Goal: Task Accomplishment & Management: Use online tool/utility

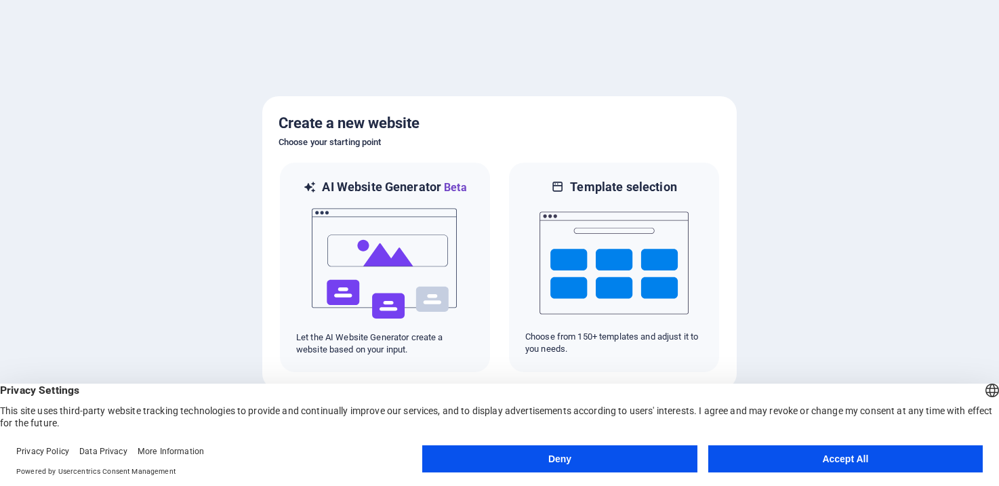
click at [829, 457] on button "Accept All" at bounding box center [845, 458] width 274 height 27
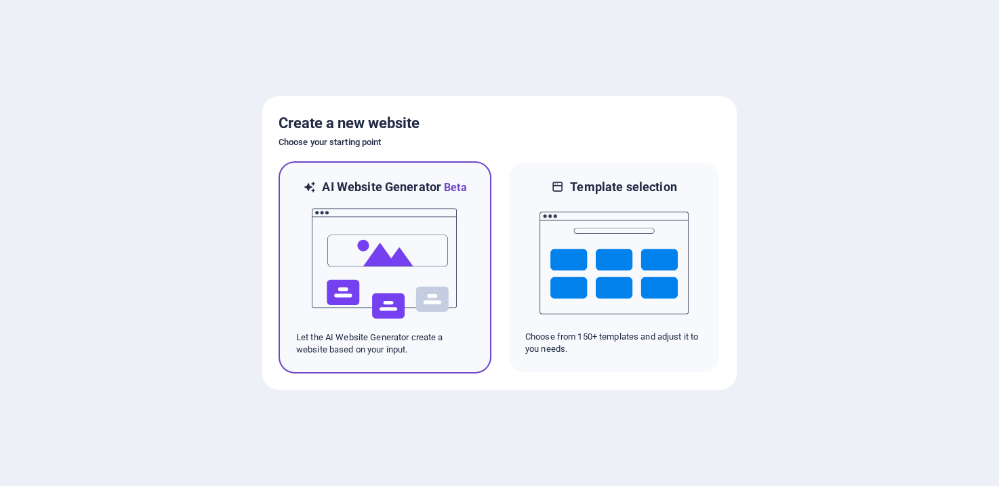
click at [337, 184] on h6 "AI Website Generator Beta" at bounding box center [394, 187] width 144 height 17
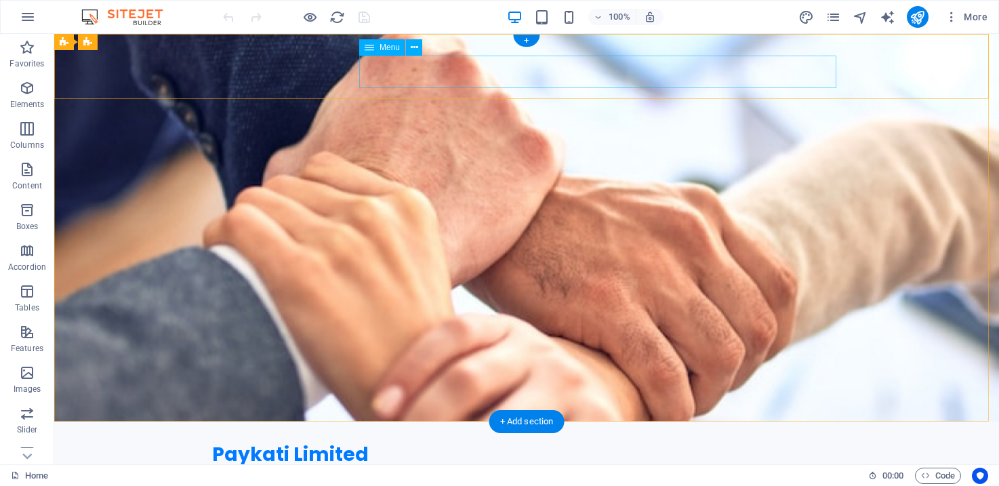
click at [442, 466] on nav "Home About Services Get Started Contact" at bounding box center [526, 482] width 629 height 33
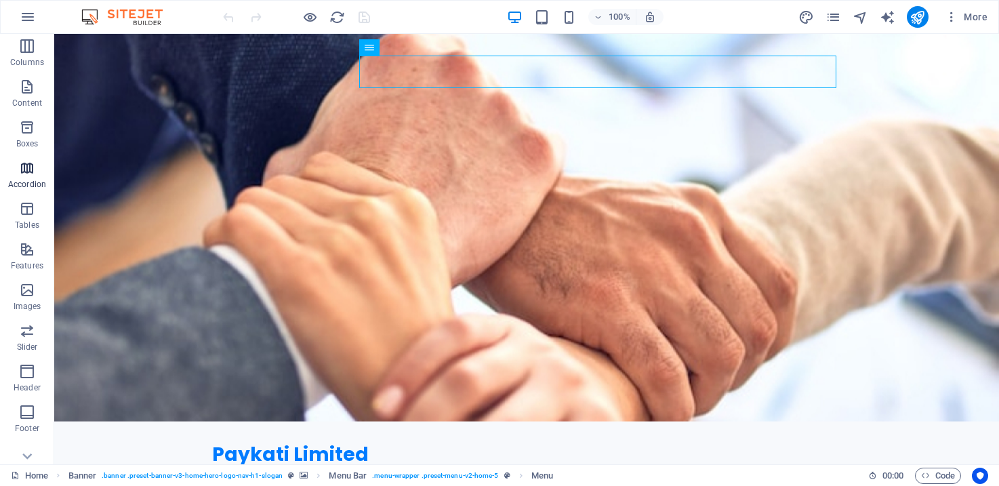
scroll to position [180, 0]
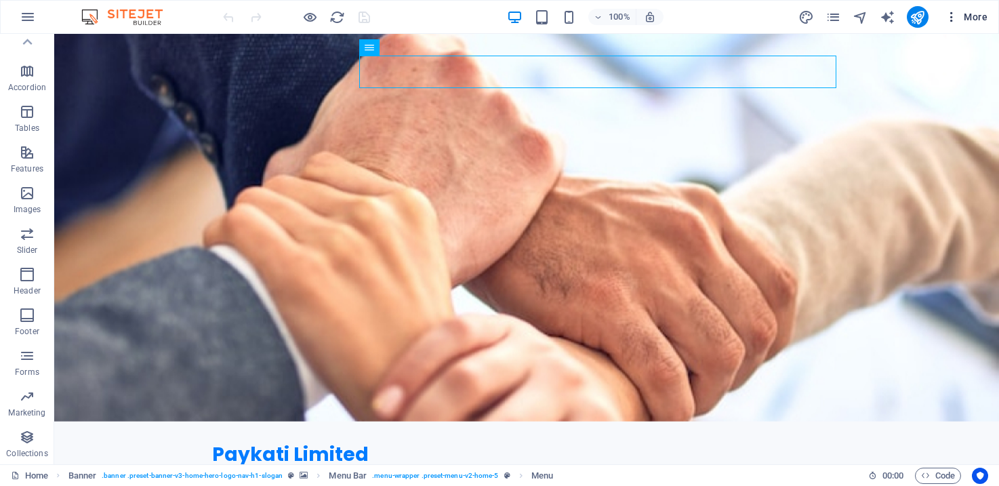
click at [955, 14] on icon "button" at bounding box center [951, 17] width 14 height 14
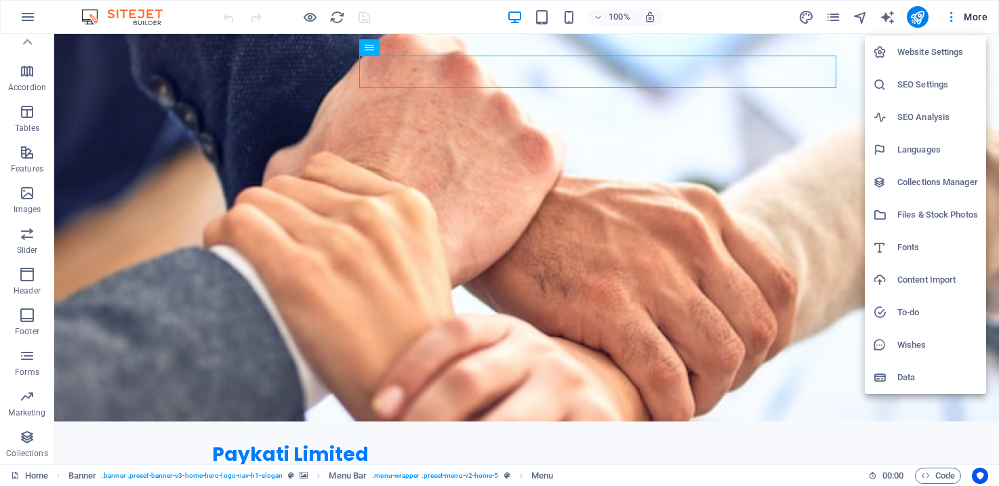
click at [974, 18] on div at bounding box center [499, 243] width 999 height 486
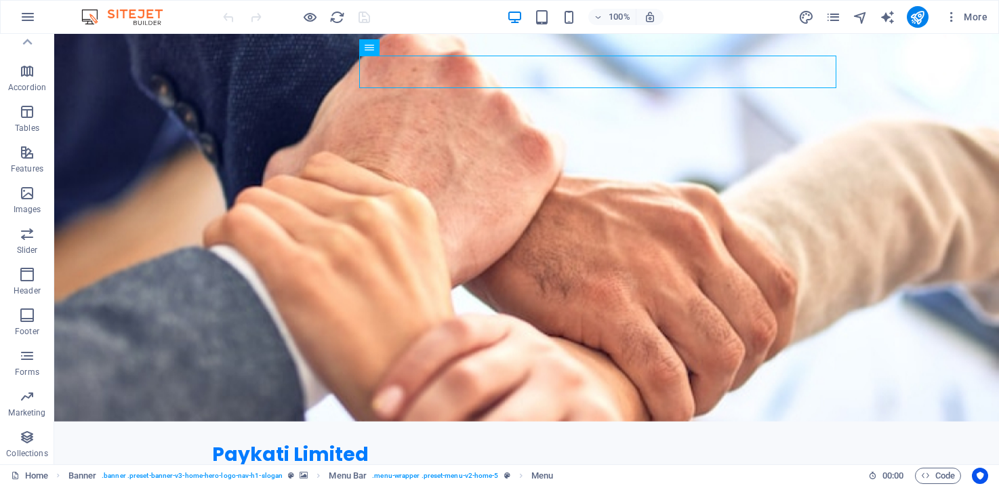
click at [974, 17] on span "More" at bounding box center [965, 17] width 43 height 14
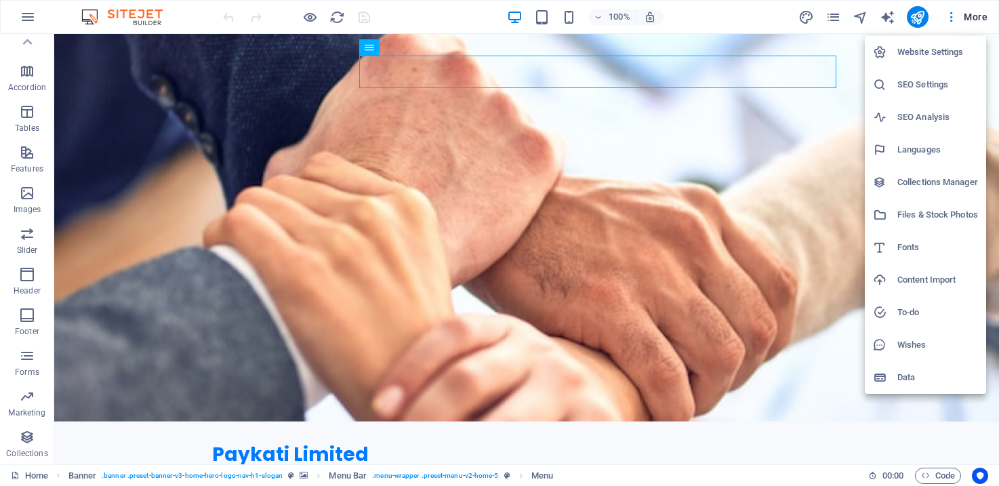
click at [732, 16] on div at bounding box center [499, 243] width 999 height 486
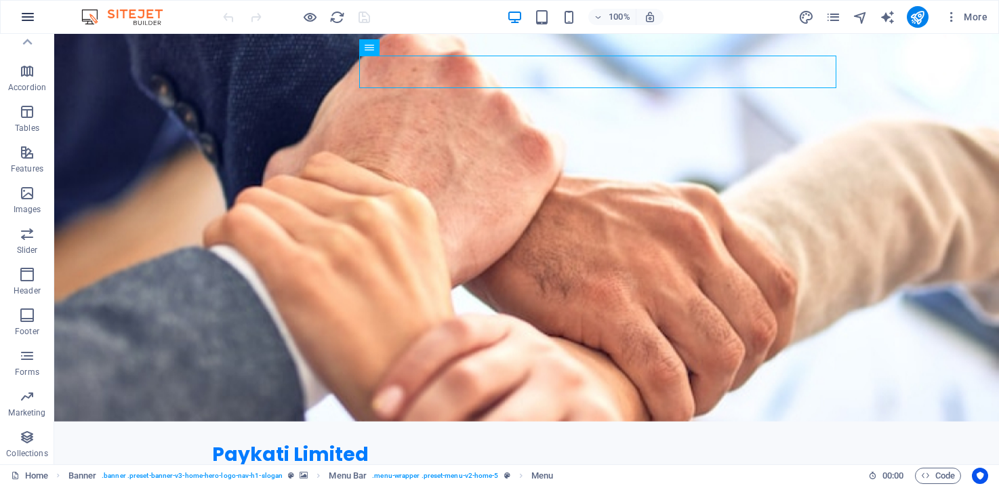
click at [16, 17] on button "button" at bounding box center [28, 17] width 33 height 33
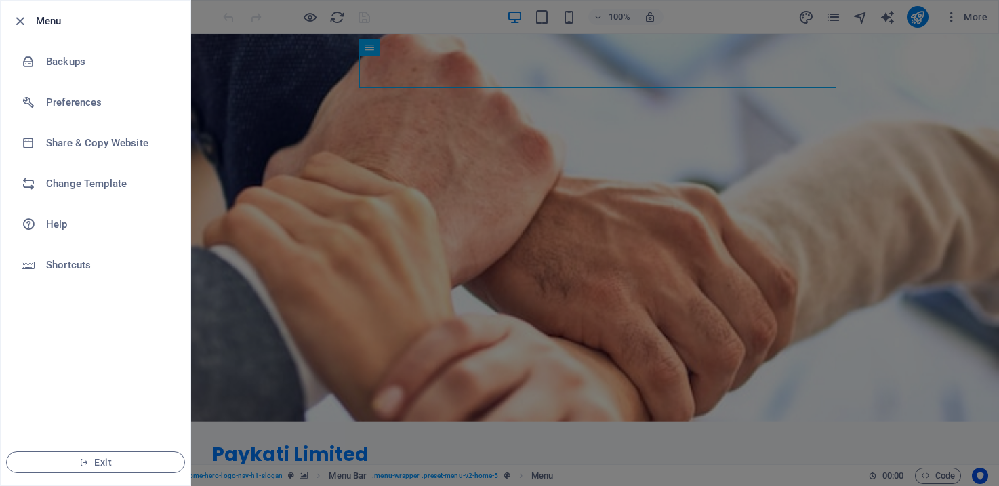
click at [648, 166] on div at bounding box center [499, 243] width 999 height 486
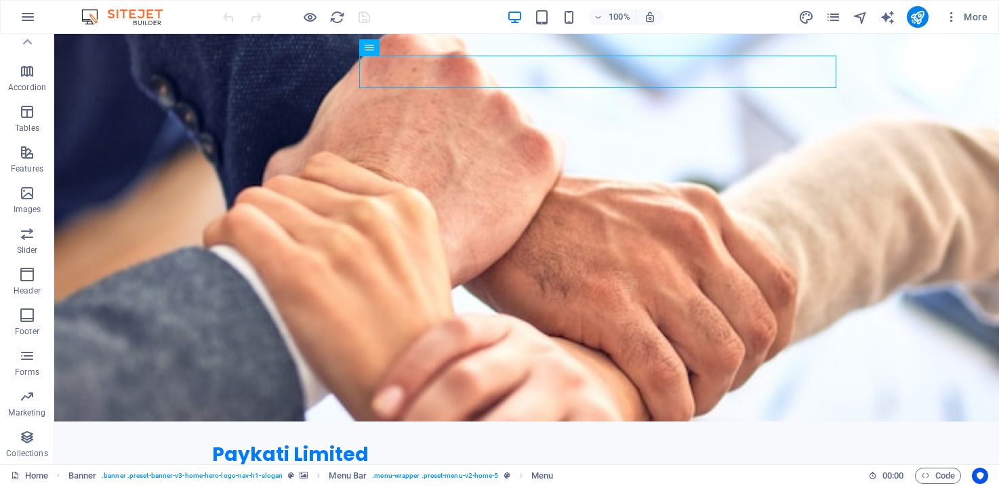
click at [123, 19] on img at bounding box center [129, 17] width 102 height 16
click at [912, 14] on icon "publish" at bounding box center [917, 17] width 16 height 16
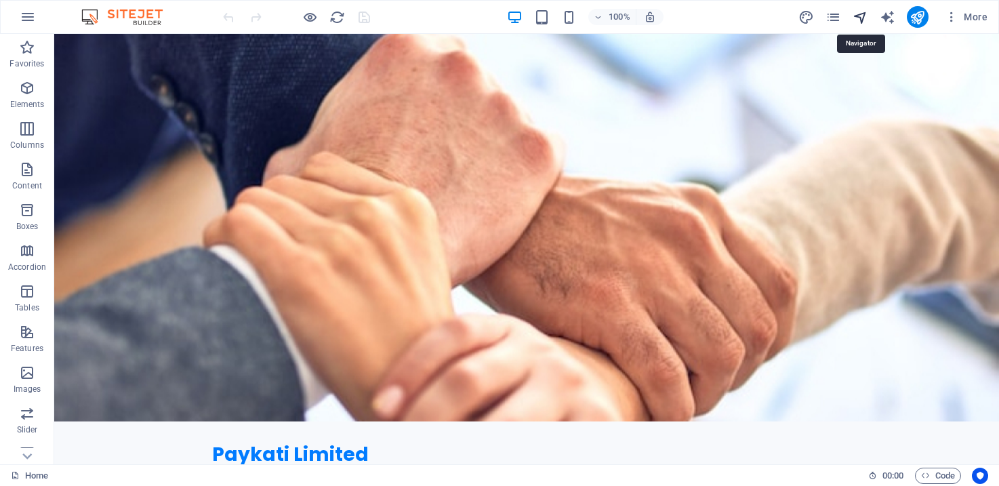
click at [860, 16] on icon "navigator" at bounding box center [860, 17] width 16 height 16
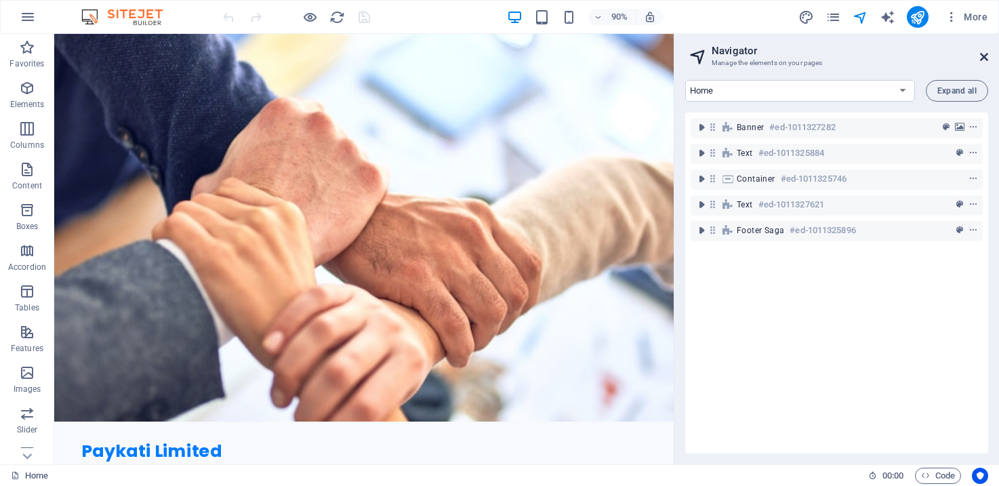
click at [982, 57] on icon at bounding box center [984, 56] width 8 height 11
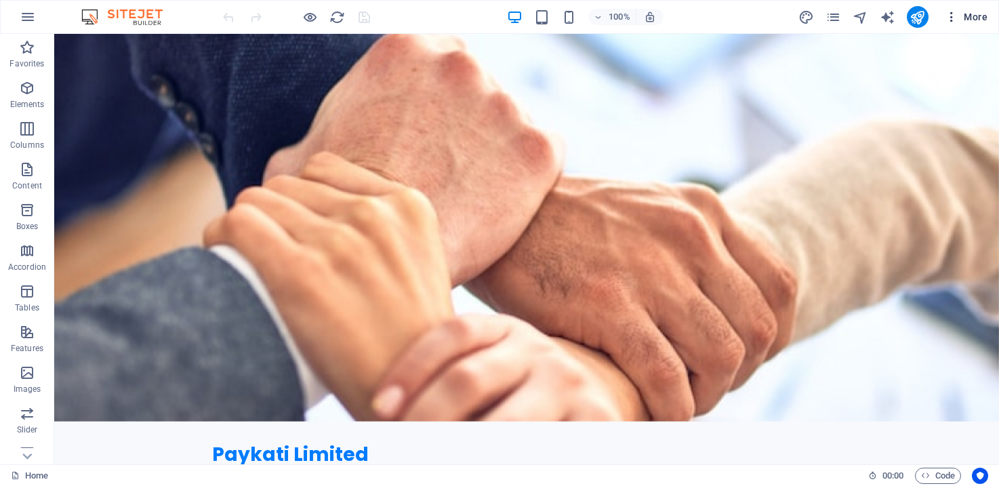
click at [946, 19] on icon "button" at bounding box center [951, 17] width 14 height 14
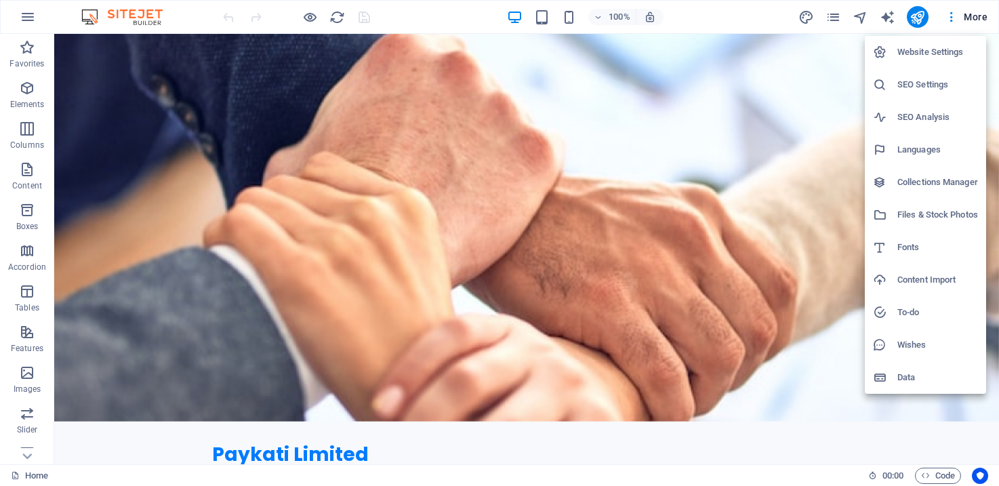
click at [976, 15] on div at bounding box center [499, 243] width 999 height 486
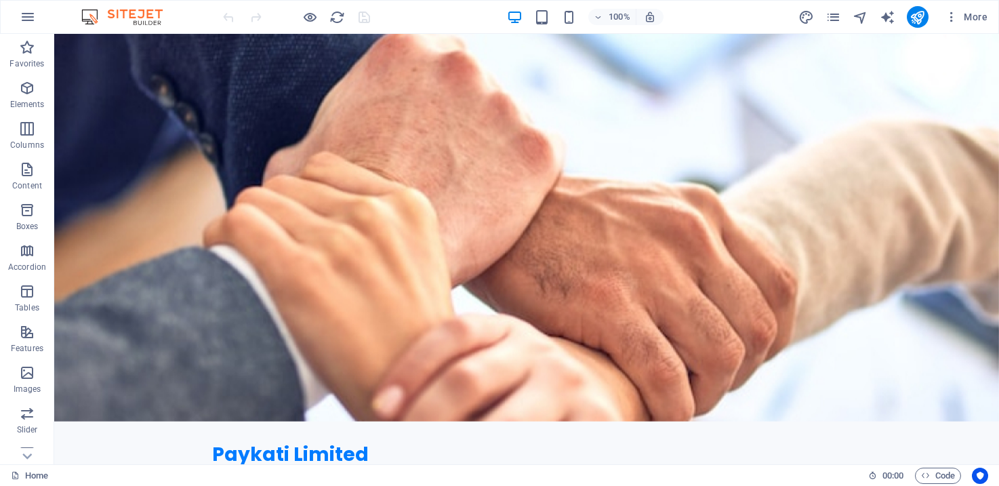
click at [976, 15] on span "More" at bounding box center [965, 17] width 43 height 14
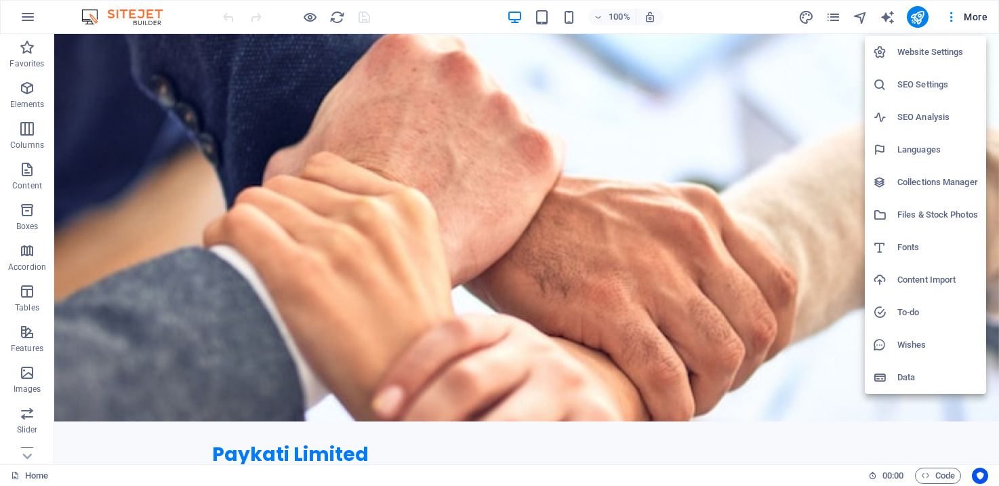
click at [430, 16] on div at bounding box center [499, 243] width 999 height 486
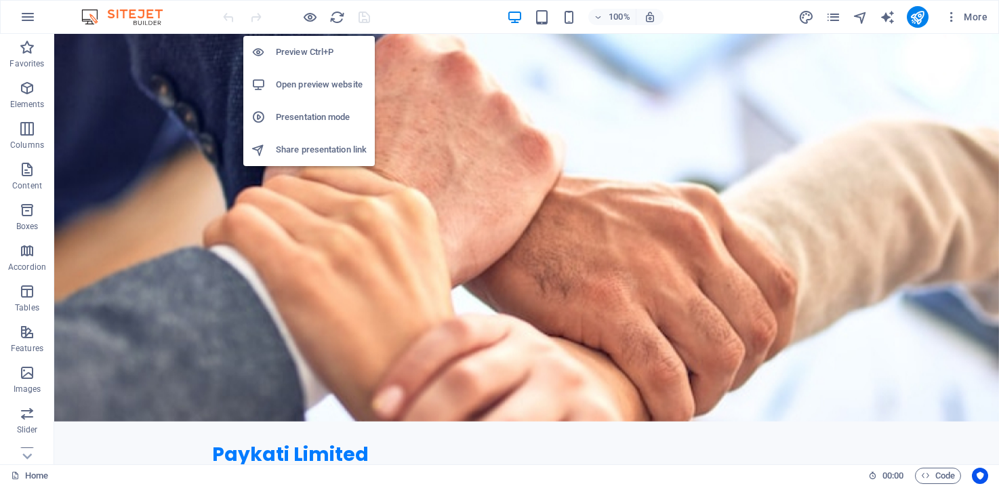
click at [313, 83] on h6 "Open preview website" at bounding box center [321, 85] width 91 height 16
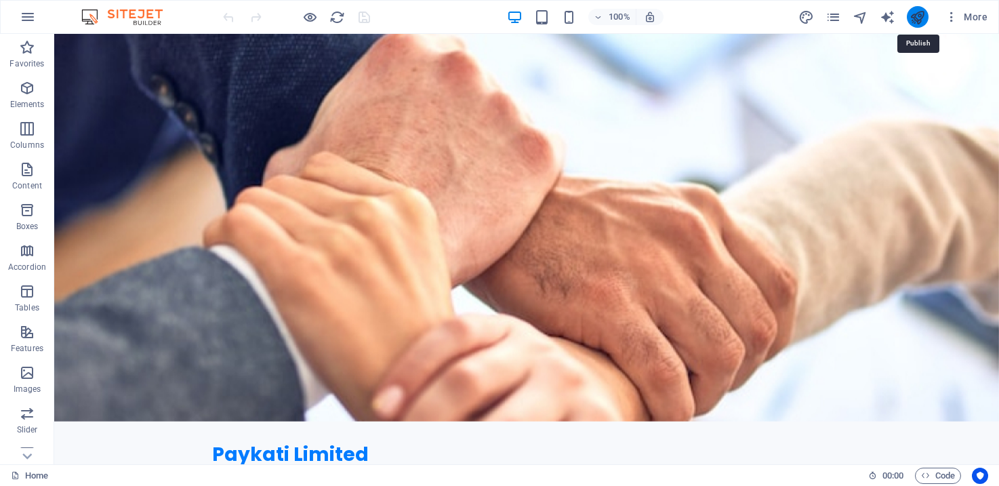
click at [913, 20] on icon "publish" at bounding box center [917, 17] width 16 height 16
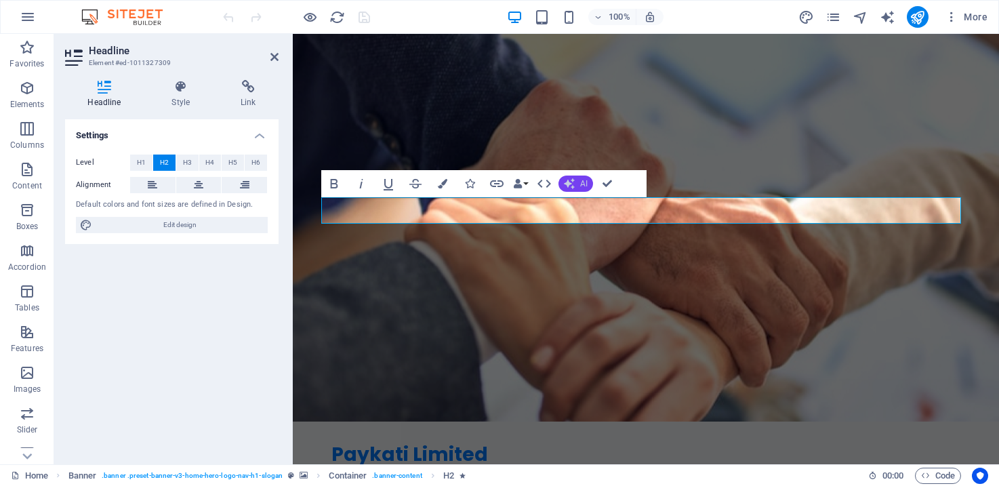
click at [584, 176] on button "AI" at bounding box center [575, 183] width 35 height 16
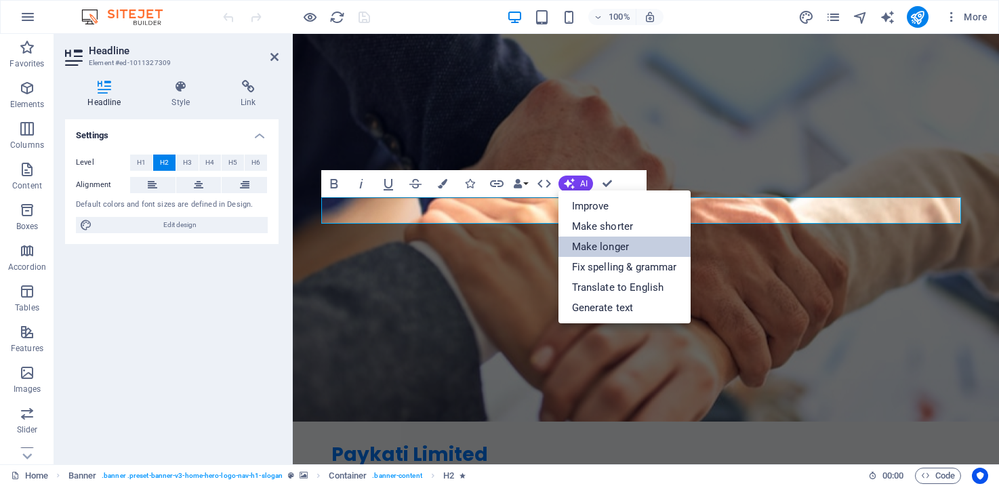
click at [600, 244] on link "Make longer" at bounding box center [624, 246] width 132 height 20
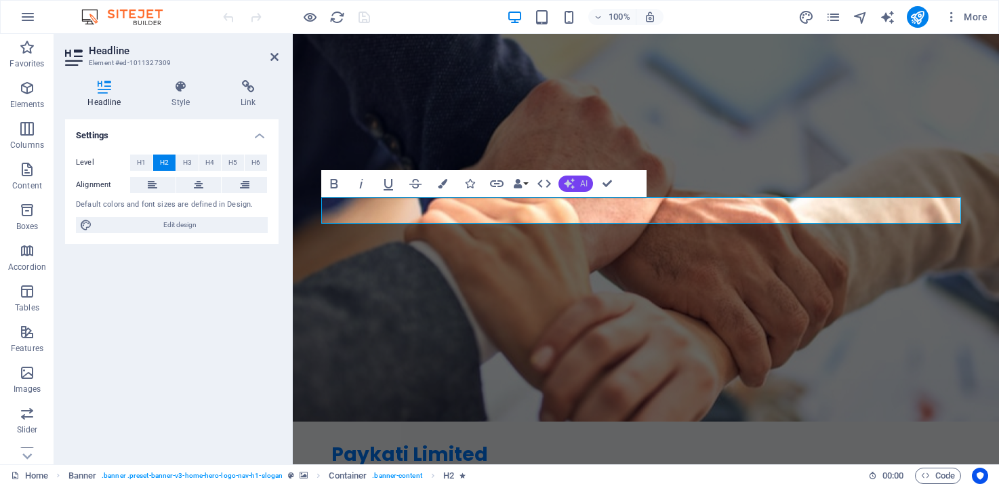
click at [579, 188] on button "AI" at bounding box center [575, 183] width 35 height 16
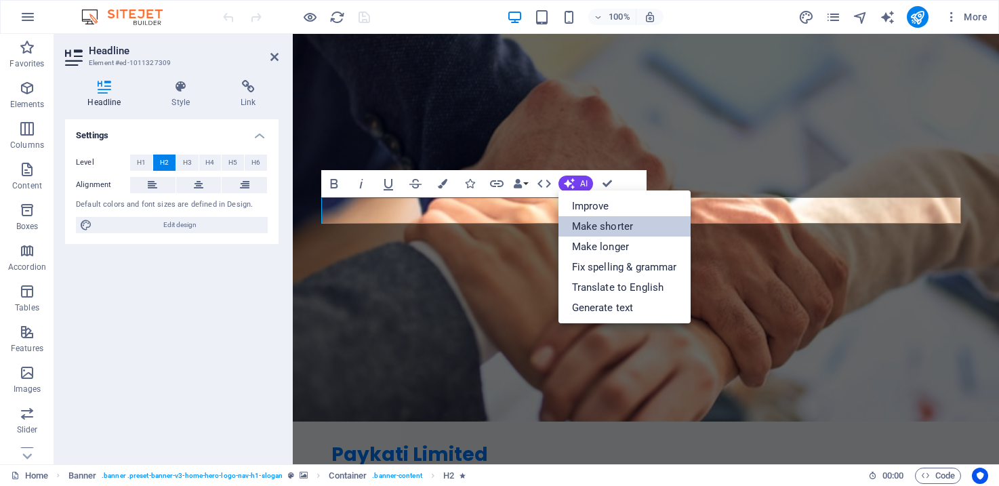
click at [593, 228] on link "Make shorter" at bounding box center [624, 226] width 132 height 20
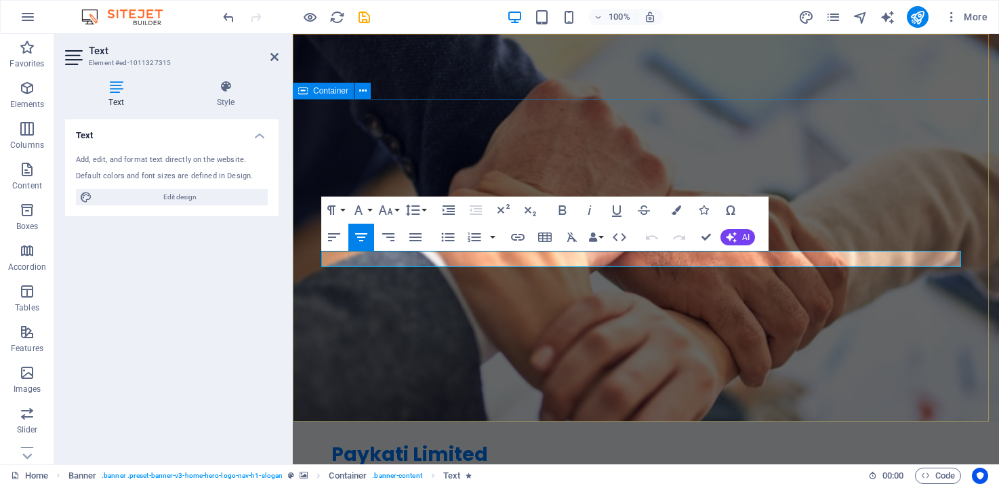
drag, startPoint x: 485, startPoint y: 257, endPoint x: 983, endPoint y: 255, distance: 497.9
click at [738, 234] on button "AI" at bounding box center [737, 237] width 35 height 16
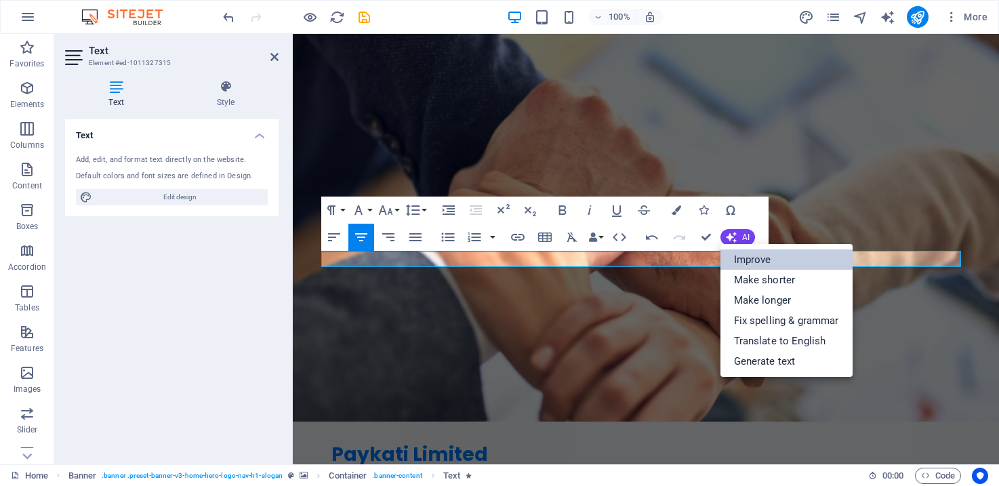
click at [743, 259] on link "Improve" at bounding box center [786, 259] width 132 height 20
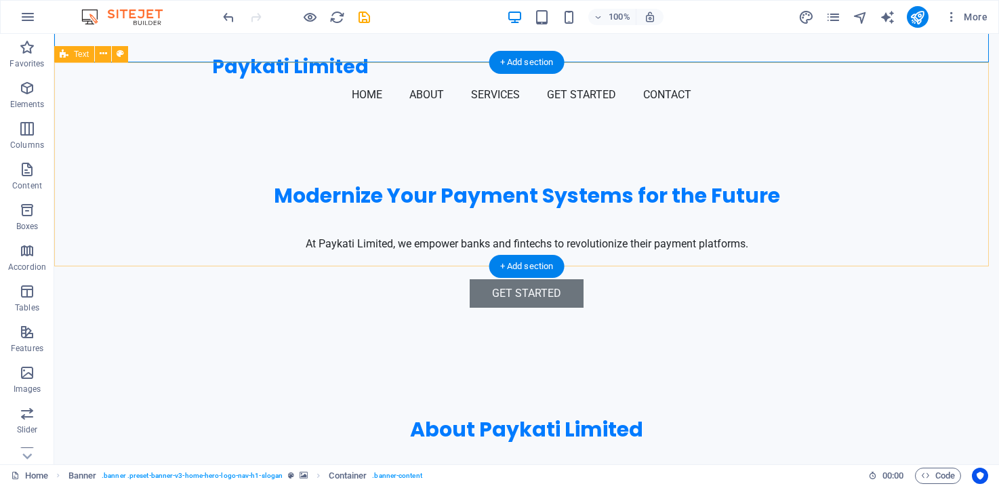
scroll to position [359, 0]
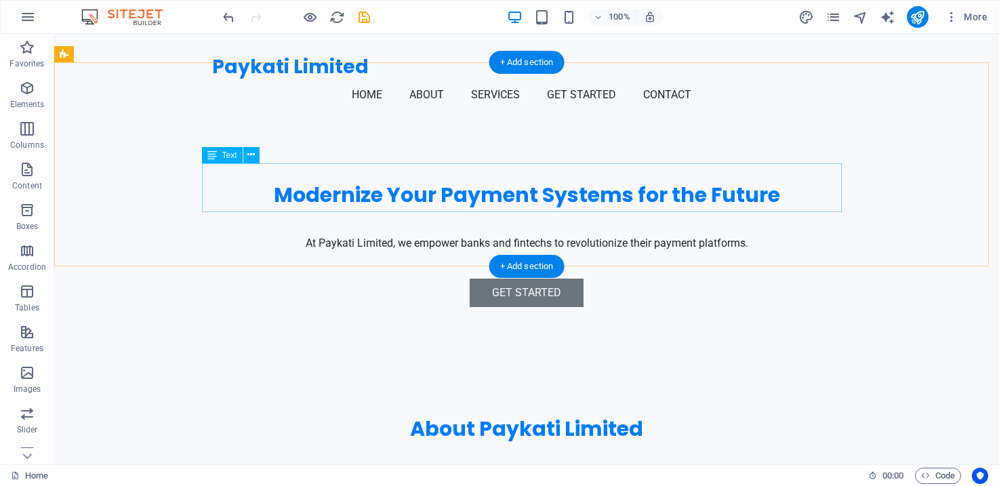
click at [537, 462] on div "With our deep expertise in fintech banking consulting, we help organizations mo…" at bounding box center [527, 486] width 640 height 49
click at [541, 462] on div "With our deep expertise in fintech banking consulting, we help organizations mo…" at bounding box center [527, 486] width 640 height 49
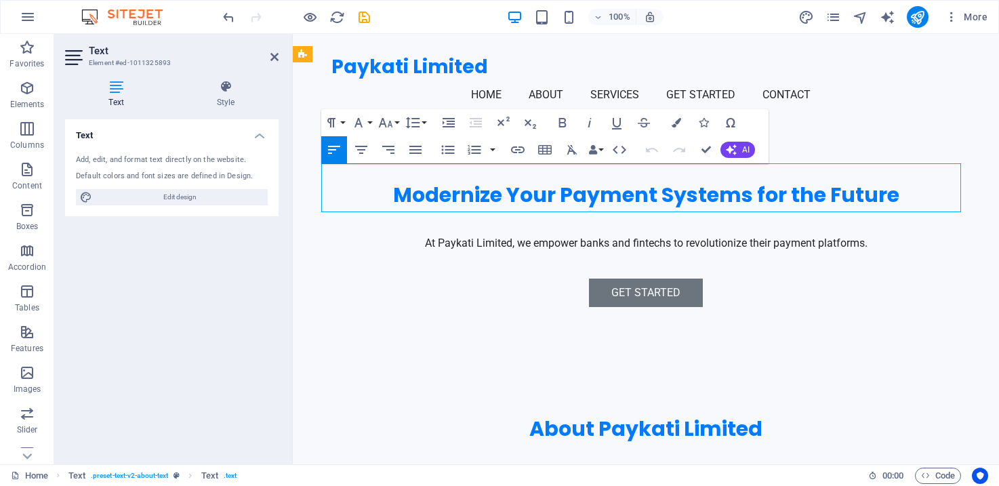
drag, startPoint x: 682, startPoint y: 203, endPoint x: 673, endPoint y: 196, distance: 11.1
click at [673, 462] on div "With our deep expertise in fintech banking consulting, we help organizations mo…" at bounding box center [646, 486] width 640 height 49
click at [602, 462] on p "With our deep expertise in fintech banking consulting, we help organizations mo…" at bounding box center [646, 486] width 640 height 49
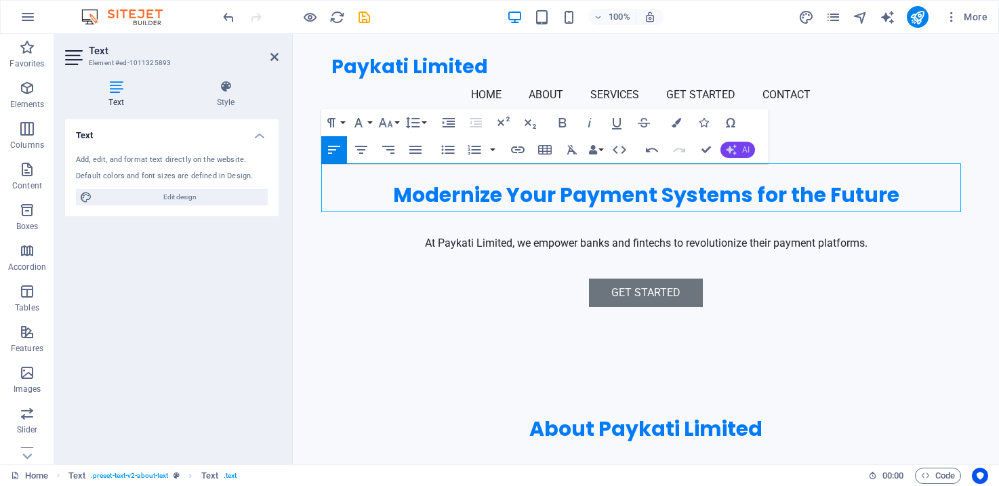
click at [730, 151] on icon "button" at bounding box center [731, 149] width 11 height 11
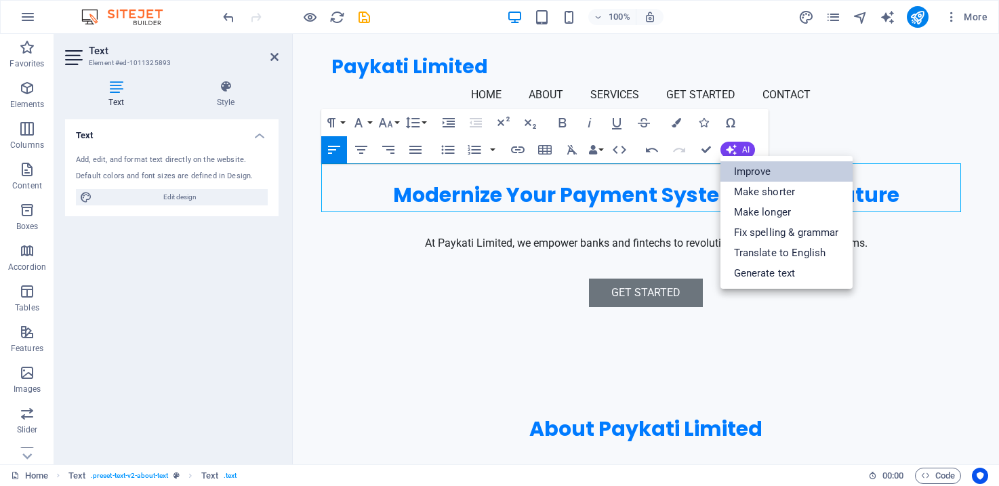
click at [739, 164] on link "Improve" at bounding box center [786, 171] width 132 height 20
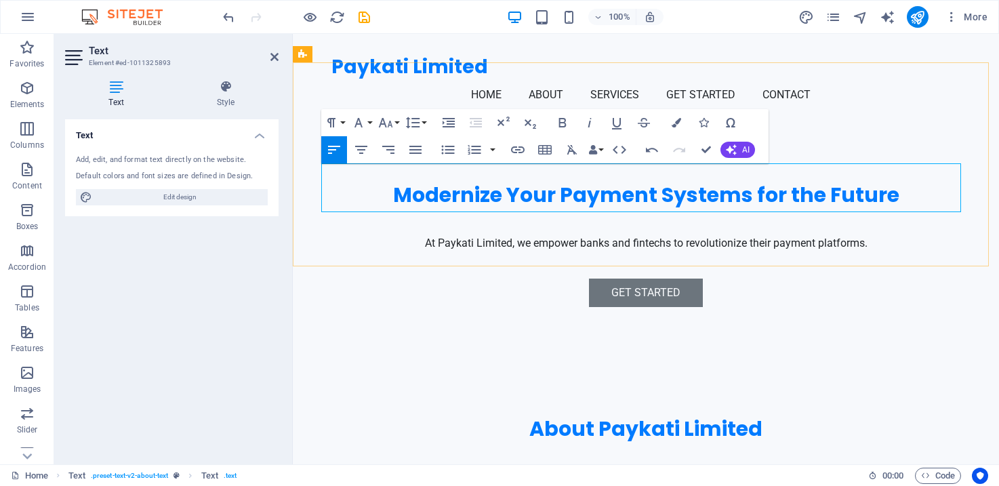
click at [512, 462] on p "CJ Joseph is a seasoned business leader with two decades of experience in devel…" at bounding box center [646, 486] width 640 height 49
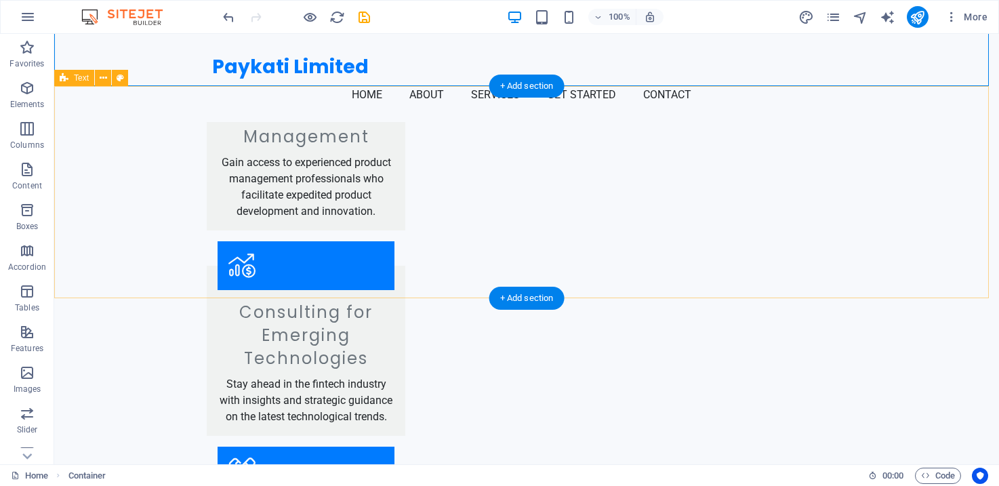
scroll to position [1262, 0]
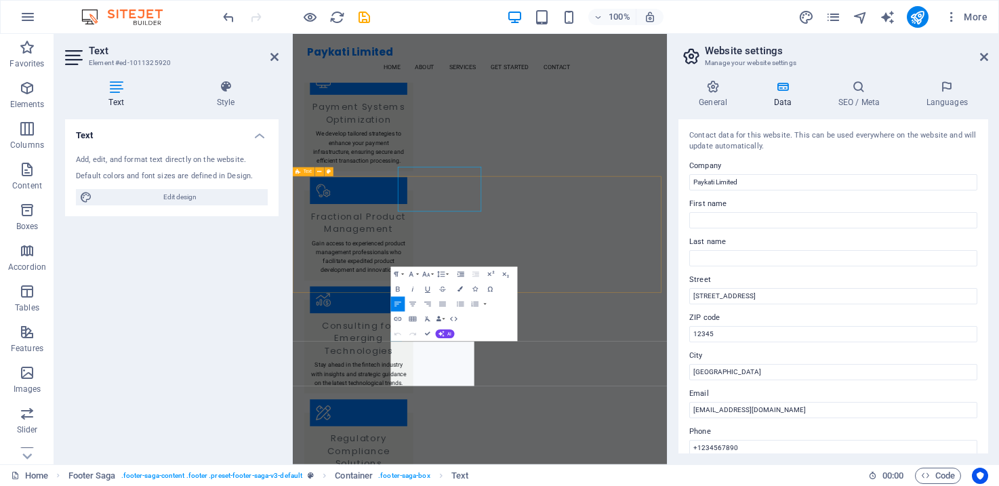
scroll to position [1263, 0]
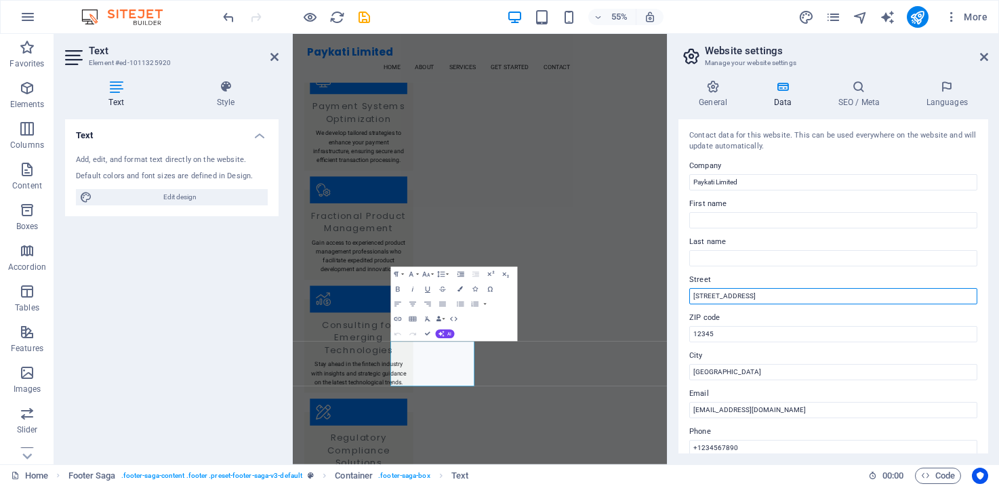
drag, startPoint x: 1055, startPoint y: 330, endPoint x: 734, endPoint y: 440, distance: 338.7
click at [728, 297] on input "123 Finance Ave" at bounding box center [833, 296] width 288 height 16
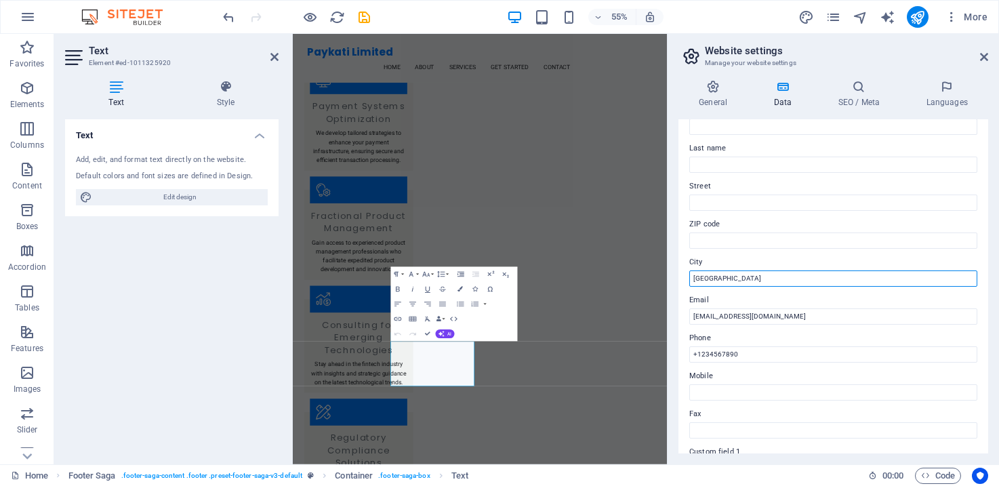
scroll to position [97, 0]
type input "Tatu City"
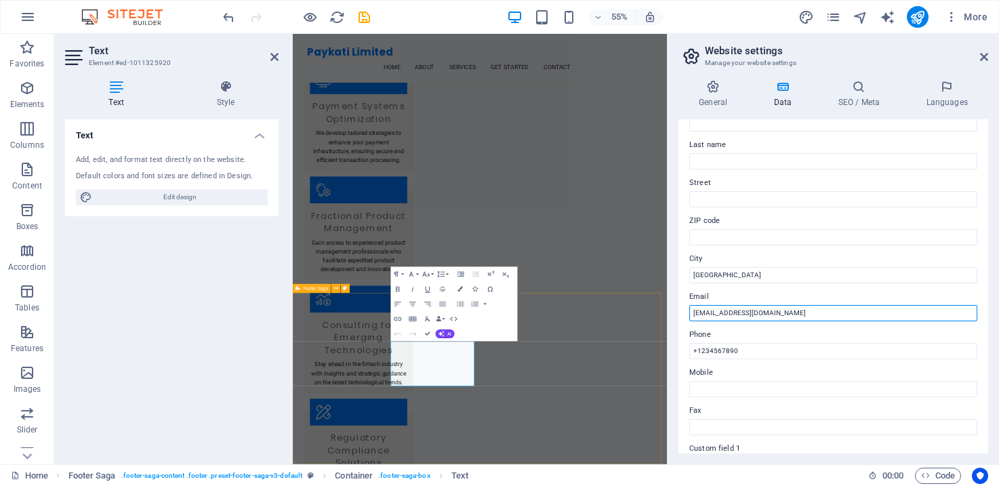
drag, startPoint x: 1068, startPoint y: 347, endPoint x: 913, endPoint y: 525, distance: 236.3
click at [713, 309] on input "info@paykati.com" at bounding box center [833, 313] width 288 height 16
type input "[EMAIL_ADDRESS][DOMAIN_NAME]"
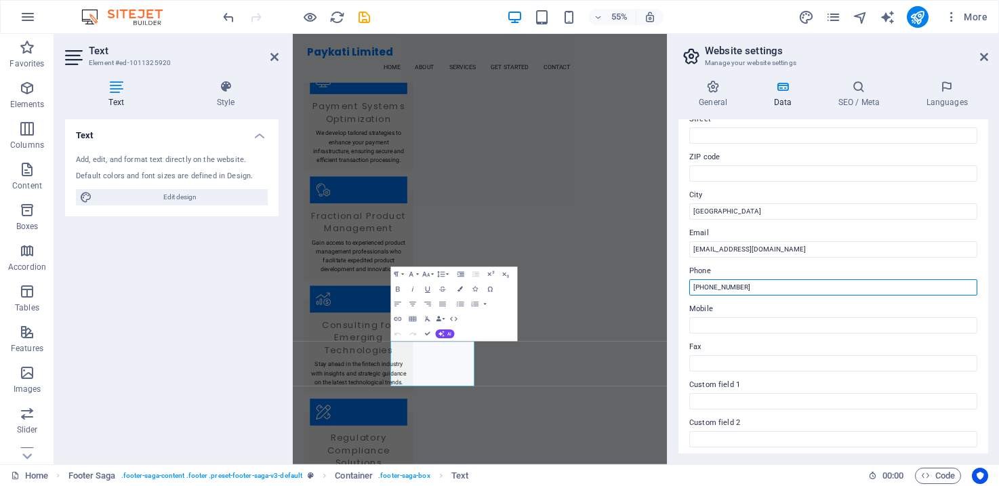
scroll to position [163, 0]
drag, startPoint x: 1101, startPoint y: 323, endPoint x: 960, endPoint y: 484, distance: 213.6
click at [723, 285] on input "[PHONE_NUMBER]" at bounding box center [833, 285] width 288 height 16
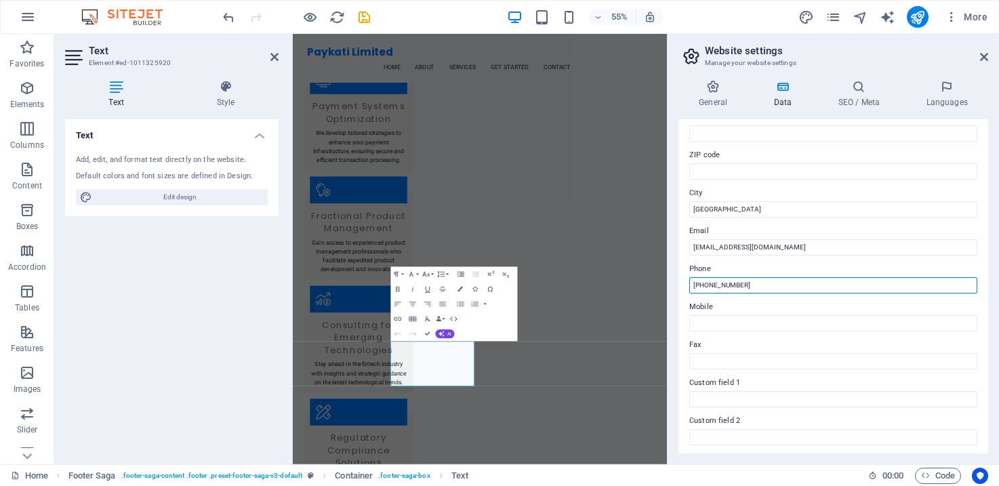
click at [817, 283] on input "[PHONE_NUMBER]" at bounding box center [833, 285] width 288 height 16
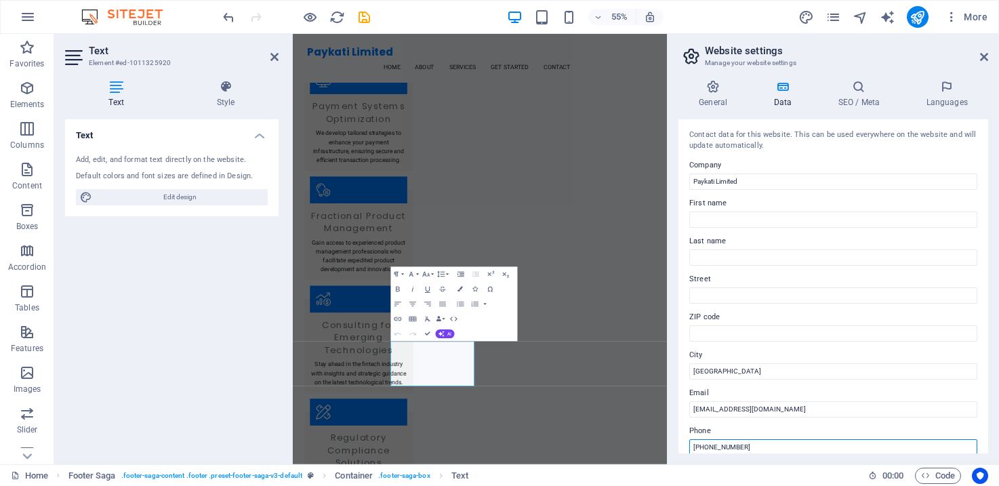
scroll to position [0, 0]
type input "[PHONE_NUMBER]"
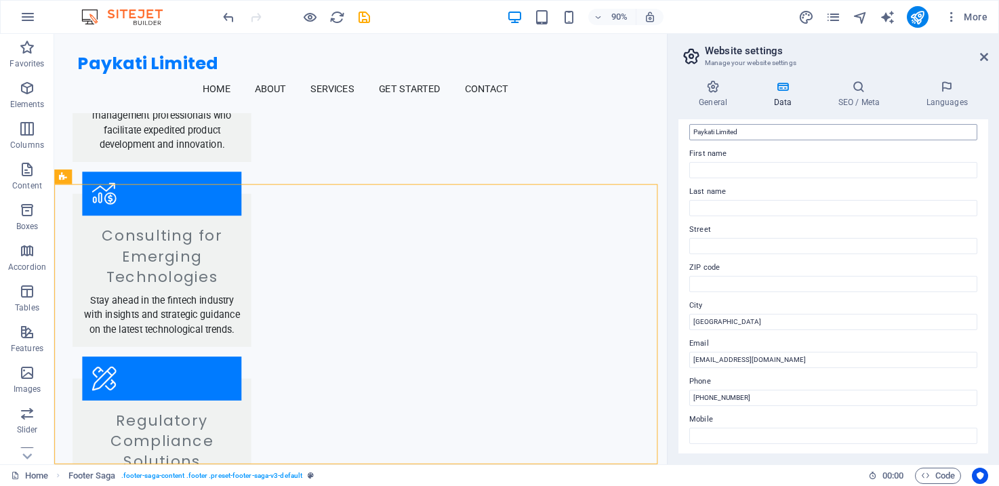
scroll to position [60, 0]
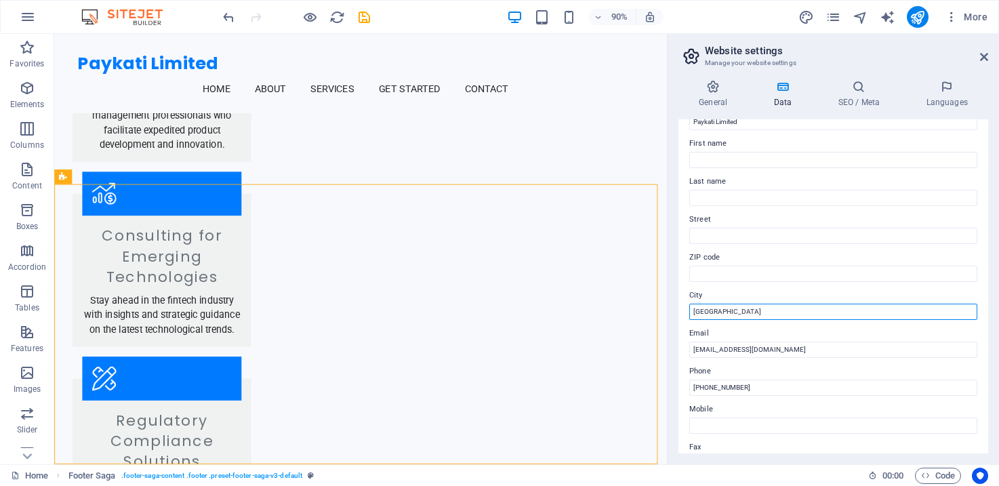
drag, startPoint x: 793, startPoint y: 349, endPoint x: 671, endPoint y: 299, distance: 131.8
click at [742, 308] on input "Tatu City" at bounding box center [833, 312] width 288 height 16
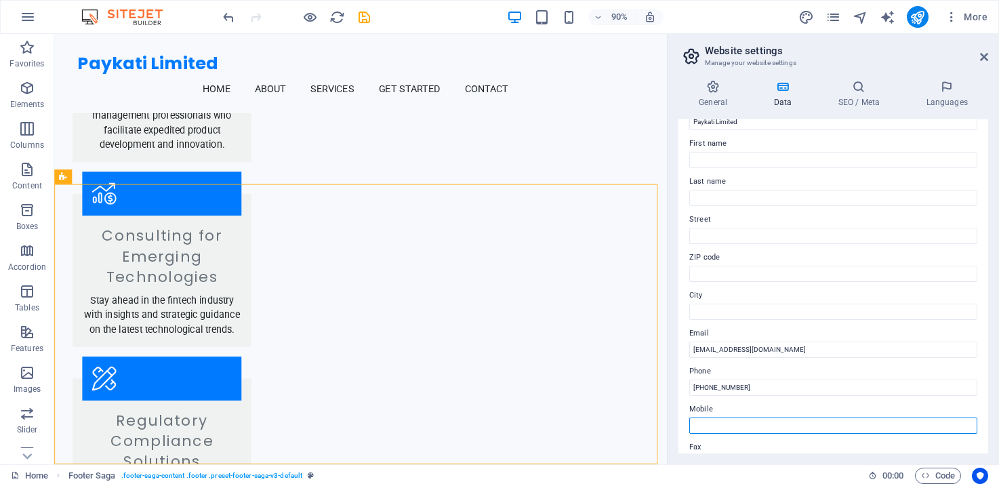
click at [752, 423] on input "Mobile" at bounding box center [833, 425] width 288 height 16
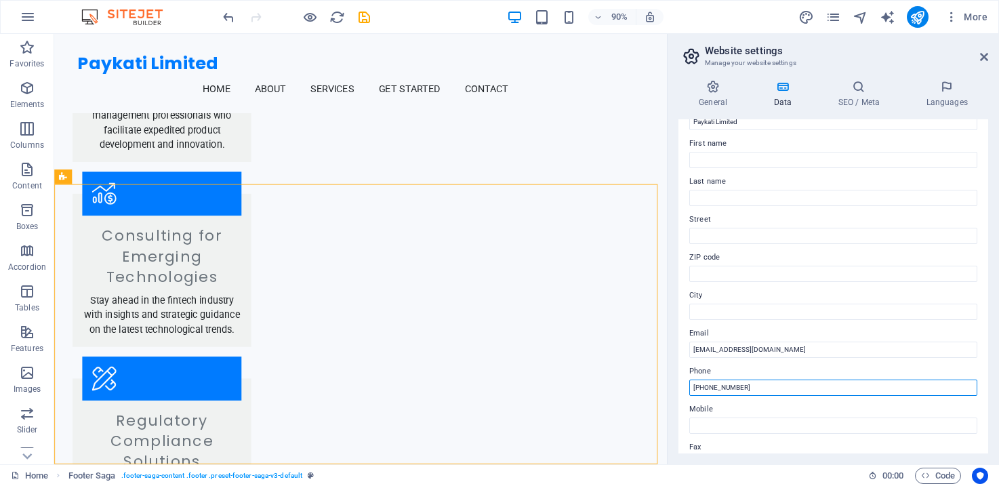
click at [733, 383] on input "[PHONE_NUMBER]" at bounding box center [833, 387] width 288 height 16
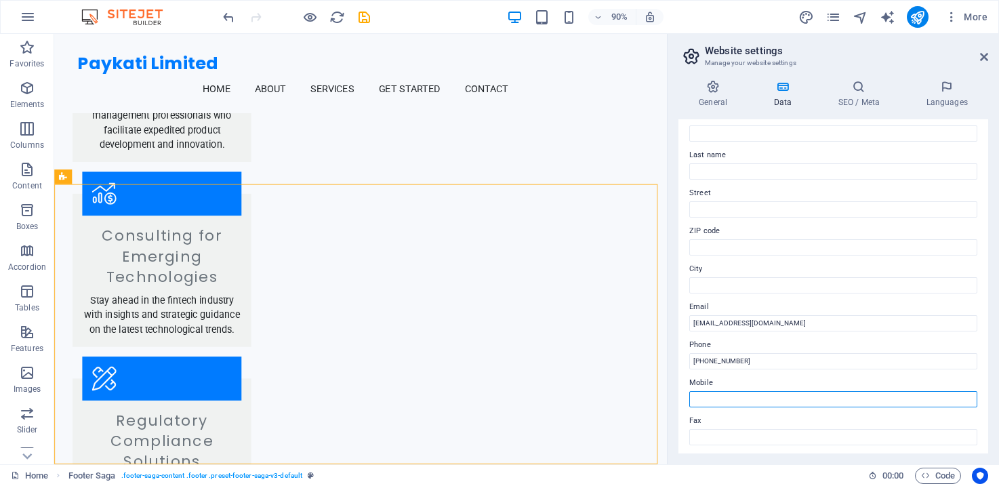
click at [837, 404] on input "Mobile" at bounding box center [833, 399] width 288 height 16
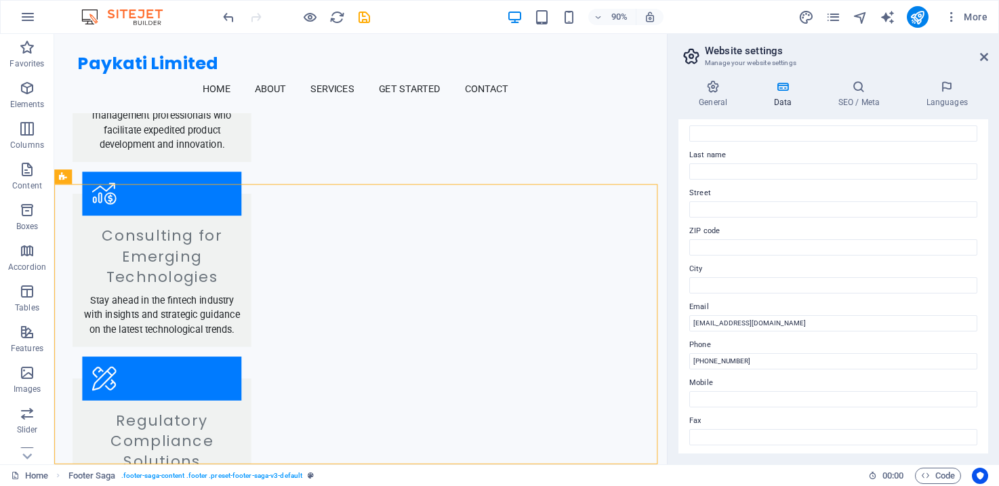
click at [831, 414] on label "Fax" at bounding box center [833, 421] width 288 height 16
click at [831, 429] on input "Fax" at bounding box center [833, 437] width 288 height 16
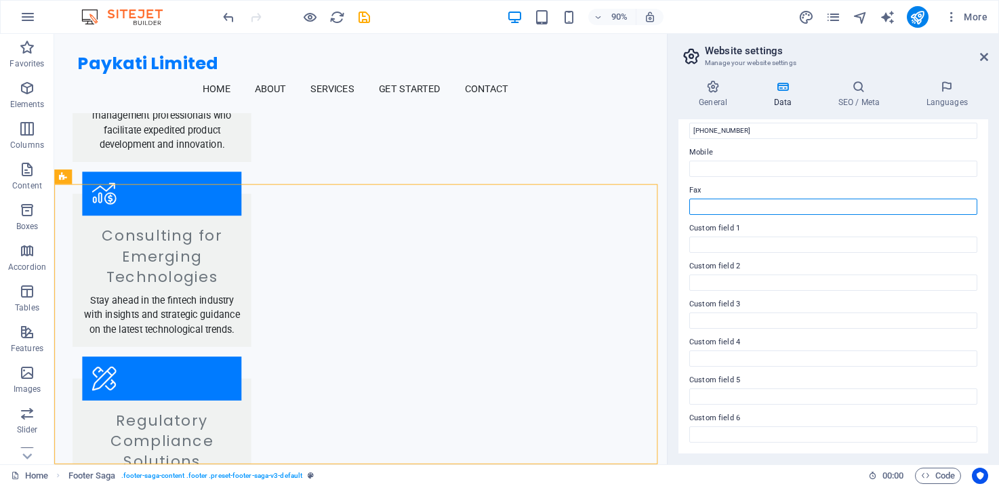
scroll to position [0, 0]
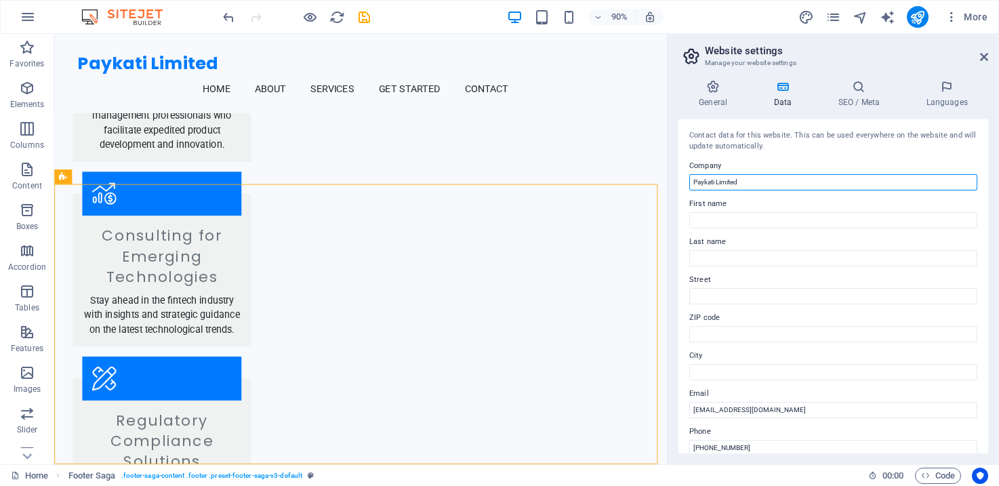
click at [785, 177] on input "Paykati Limited" at bounding box center [833, 182] width 288 height 16
click at [789, 155] on div "Contact data for this website. This can be used everywhere on the website and w…" at bounding box center [833, 286] width 310 height 334
click at [723, 96] on h4 "General" at bounding box center [715, 94] width 75 height 28
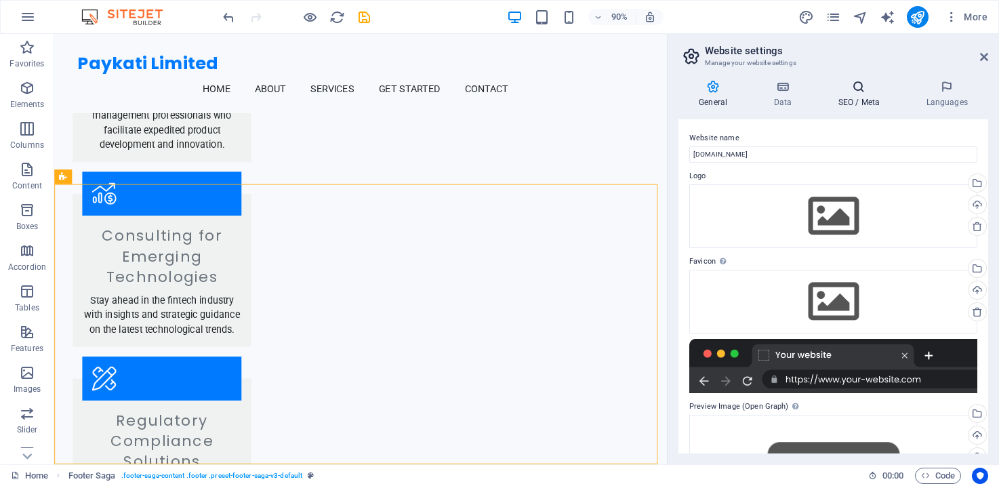
click at [869, 93] on icon at bounding box center [858, 87] width 83 height 14
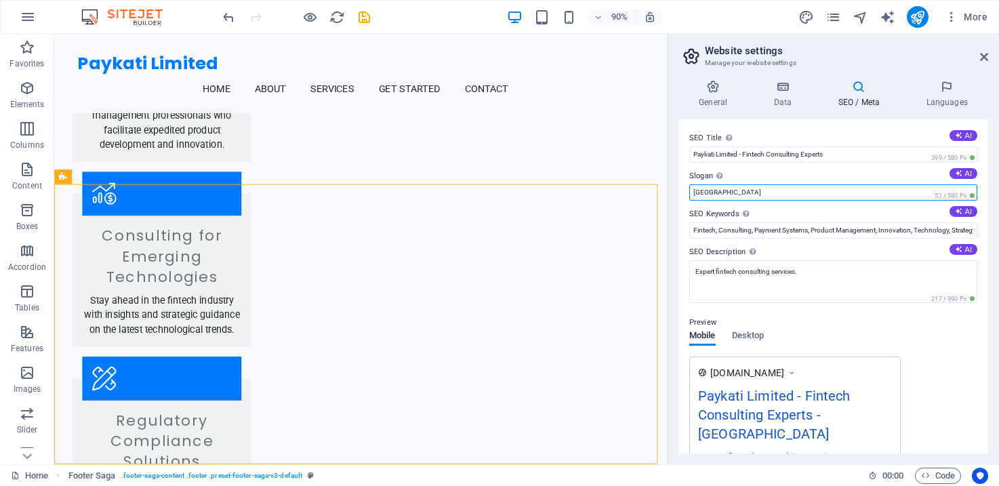
drag, startPoint x: 722, startPoint y: 192, endPoint x: 671, endPoint y: 186, distance: 51.3
click at [671, 186] on div "General Data SEO / Meta Languages Website name paykati.co.ke Logo Drag files he…" at bounding box center [832, 266] width 331 height 395
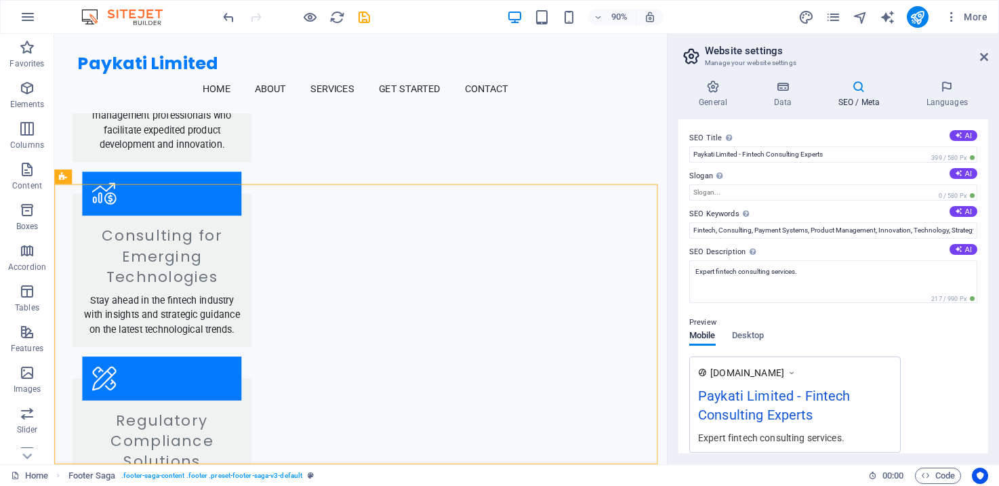
click at [976, 60] on header "Website settings Manage your website settings" at bounding box center [834, 51] width 307 height 35
click at [983, 54] on icon at bounding box center [984, 56] width 8 height 11
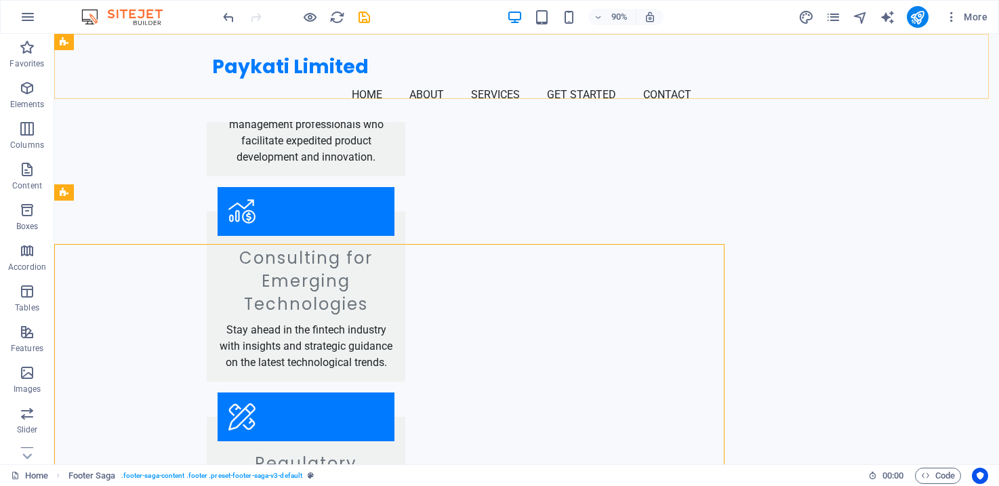
scroll to position [1251, 0]
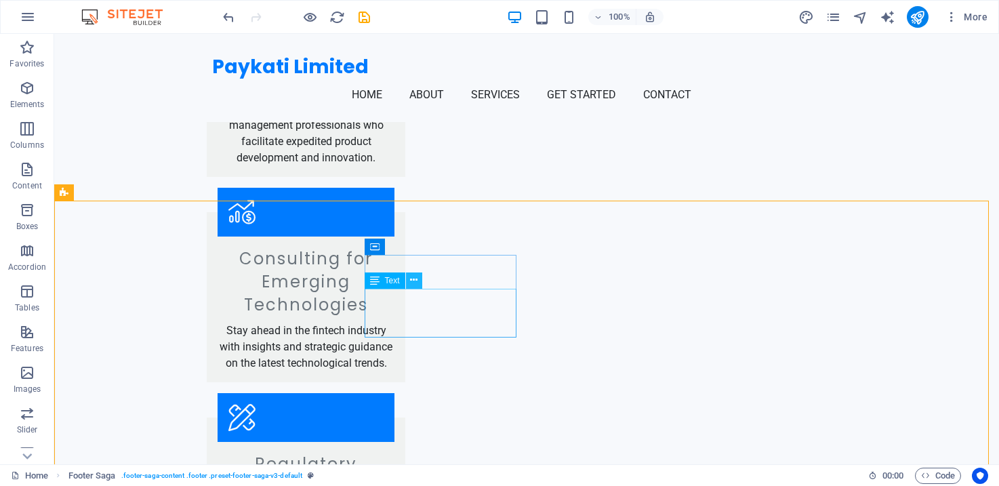
click at [419, 280] on button at bounding box center [414, 280] width 16 height 16
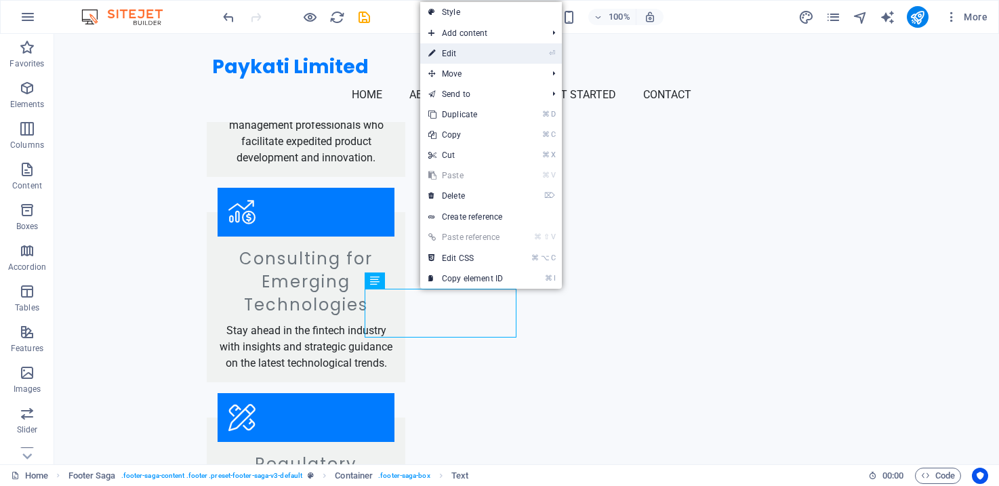
click at [486, 51] on link "⏎ Edit" at bounding box center [465, 53] width 91 height 20
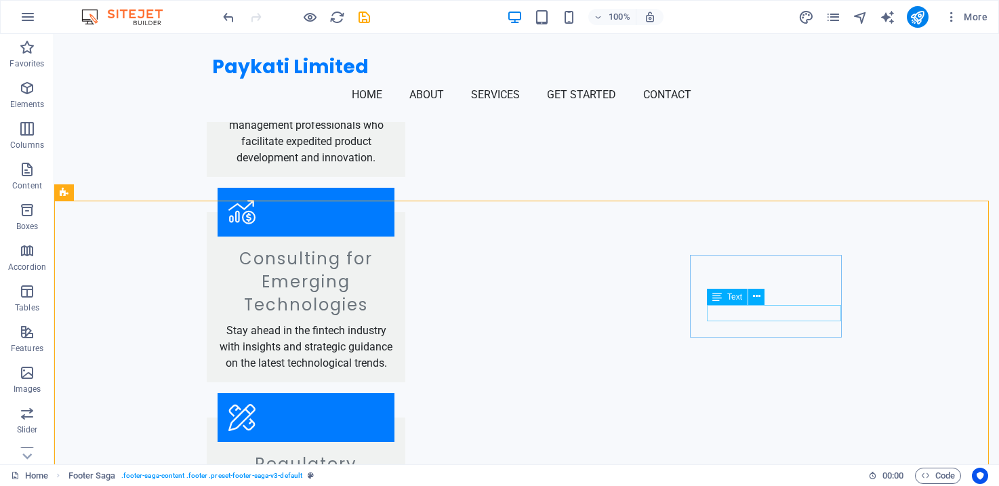
click at [735, 305] on div "Text" at bounding box center [740, 297] width 66 height 17
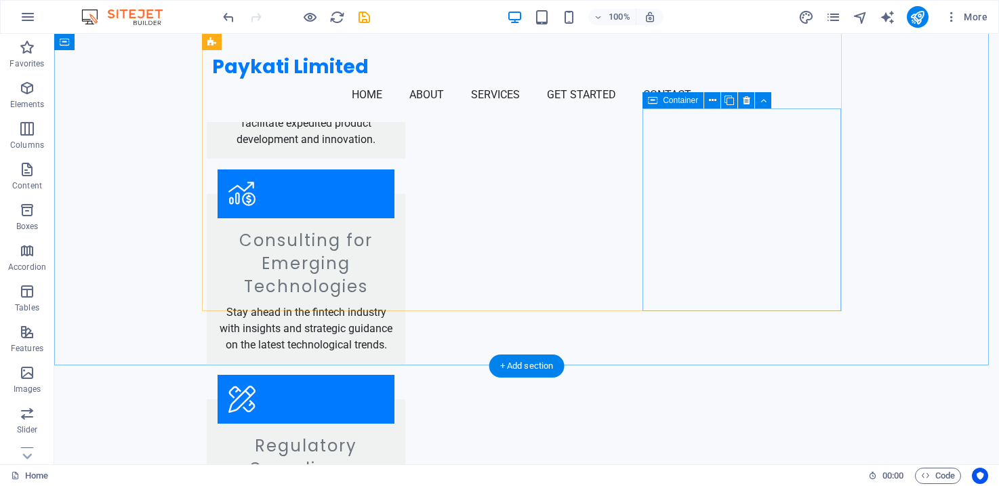
scroll to position [1299, 0]
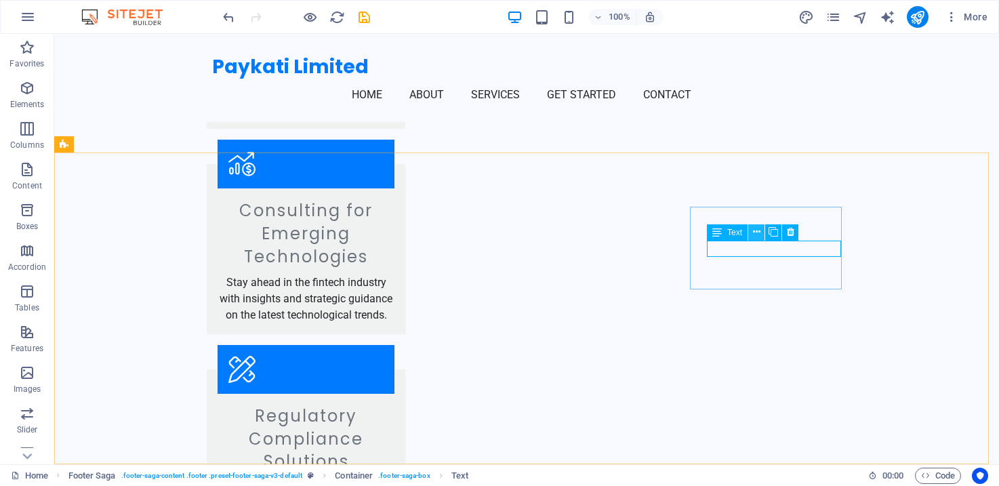
click at [758, 231] on icon at bounding box center [756, 232] width 7 height 14
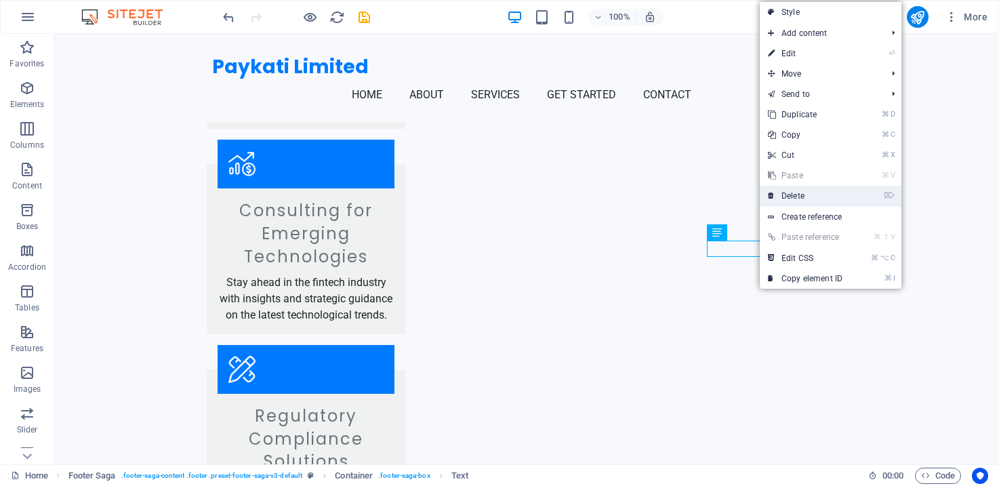
click at [813, 194] on link "⌦ Delete" at bounding box center [804, 196] width 91 height 20
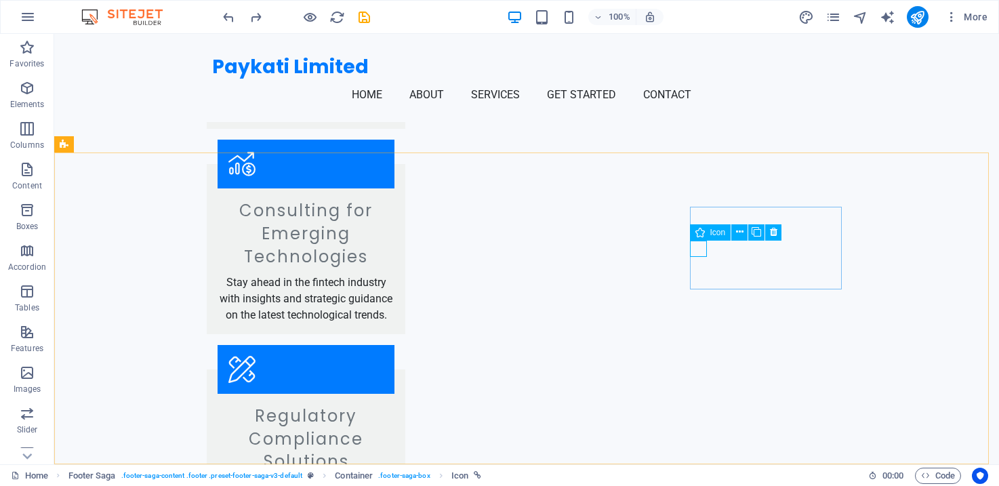
click at [720, 234] on span "Icon" at bounding box center [718, 232] width 16 height 8
click at [700, 234] on icon at bounding box center [699, 232] width 9 height 16
click at [737, 232] on icon at bounding box center [739, 232] width 7 height 14
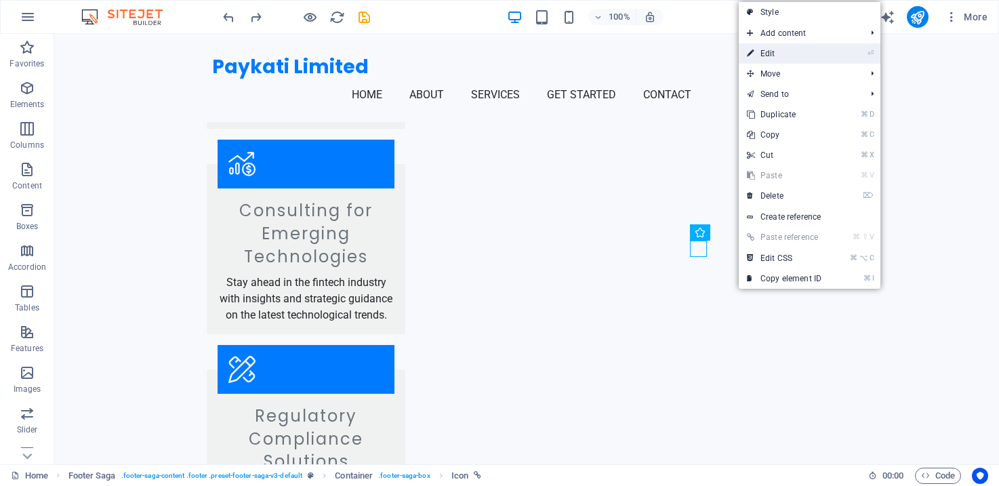
click at [829, 45] on link "⏎ Edit" at bounding box center [783, 53] width 91 height 20
select select "xMidYMid"
select select "px"
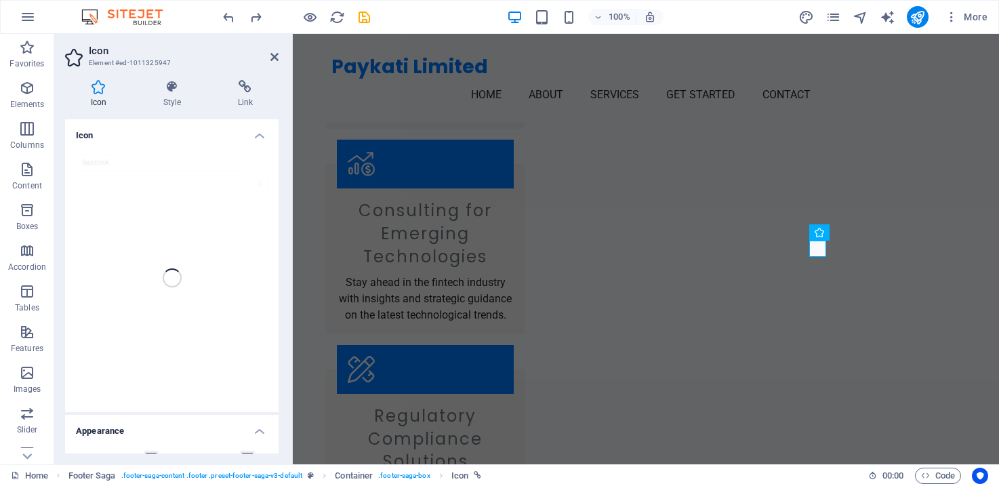
click at [203, 161] on div "facebook" at bounding box center [171, 278] width 213 height 268
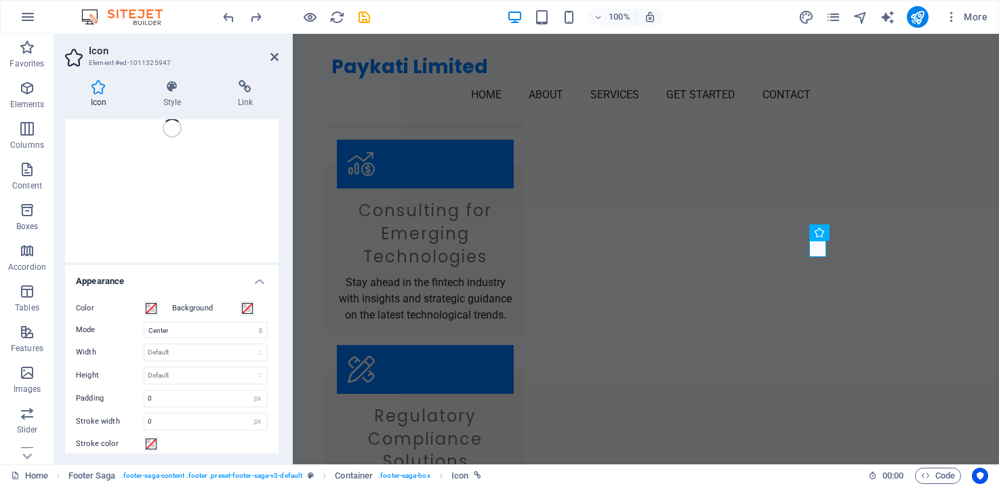
scroll to position [0, 0]
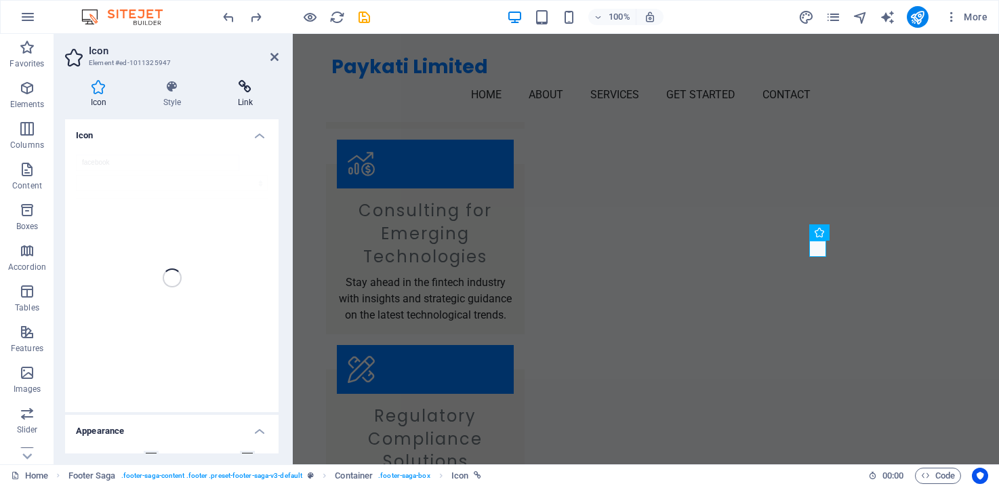
click at [245, 83] on icon at bounding box center [245, 87] width 66 height 14
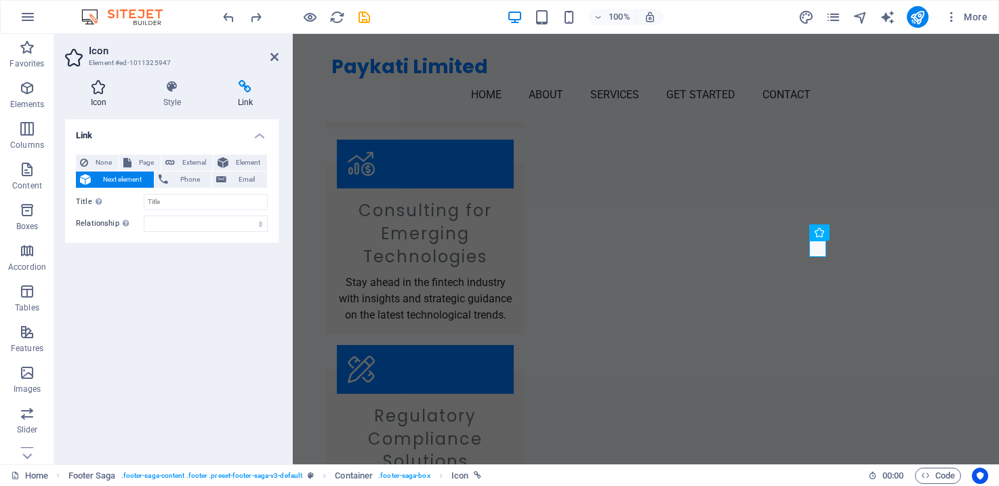
click at [82, 98] on h4 "Icon" at bounding box center [101, 94] width 72 height 28
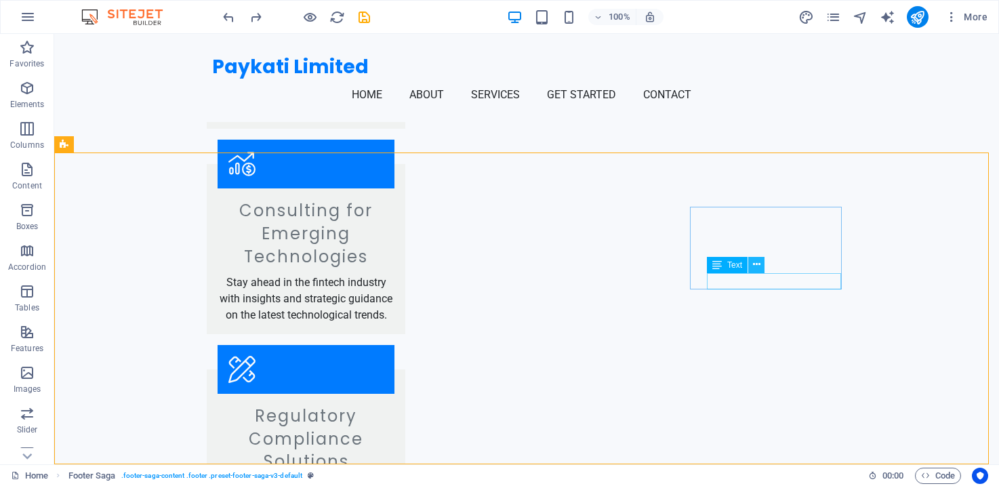
click at [760, 266] on button at bounding box center [756, 265] width 16 height 16
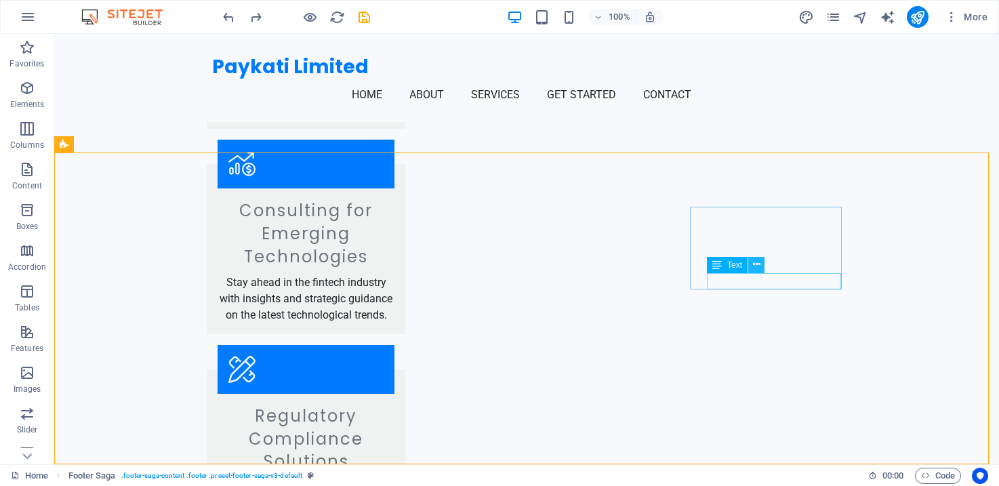
click at [762, 268] on button at bounding box center [756, 265] width 16 height 16
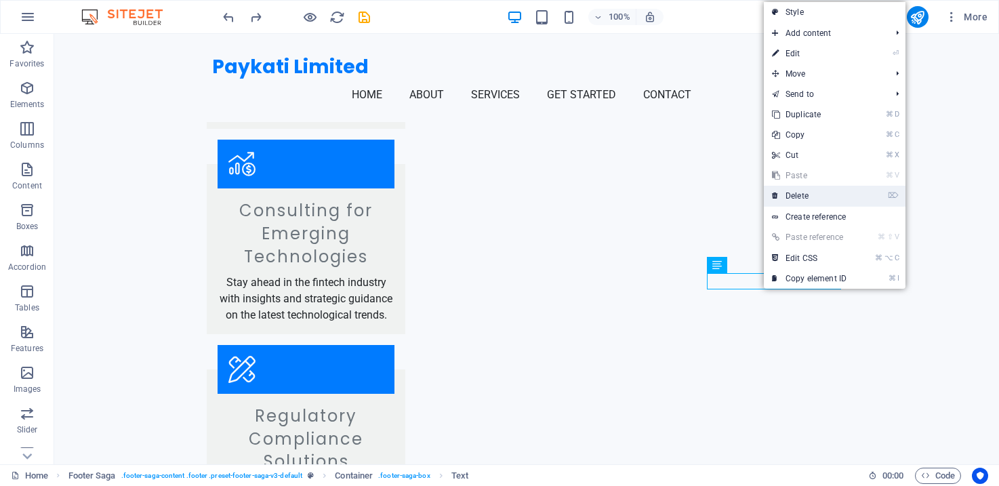
click at [831, 188] on link "⌦ Delete" at bounding box center [809, 196] width 91 height 20
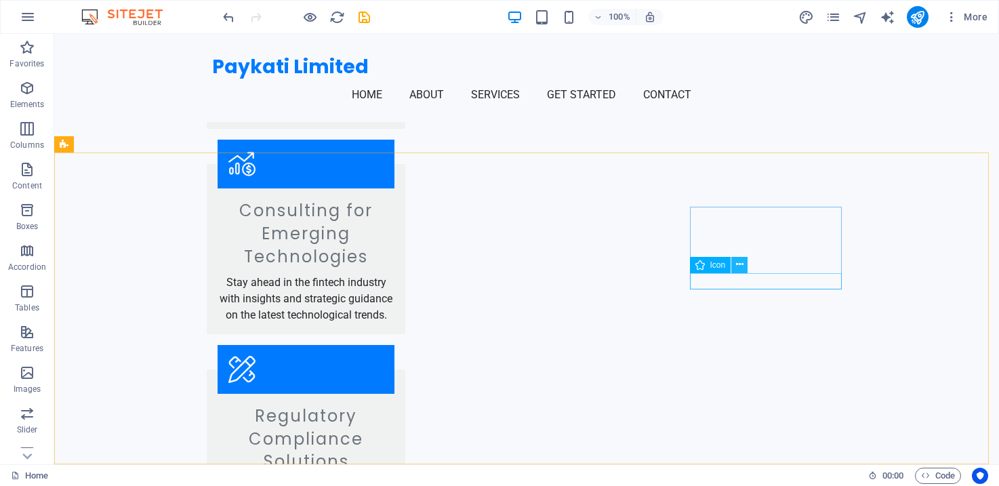
click at [743, 265] on button at bounding box center [739, 265] width 16 height 16
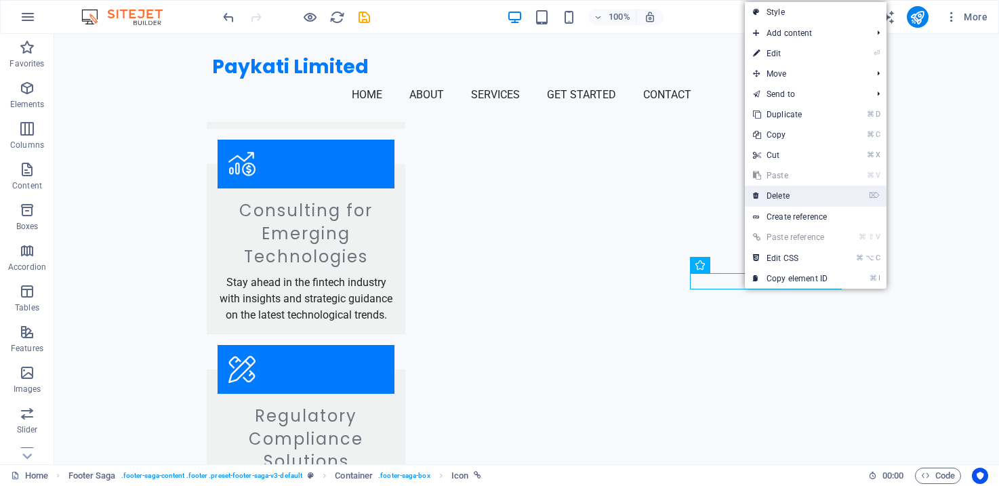
click at [789, 196] on link "⌦ Delete" at bounding box center [790, 196] width 91 height 20
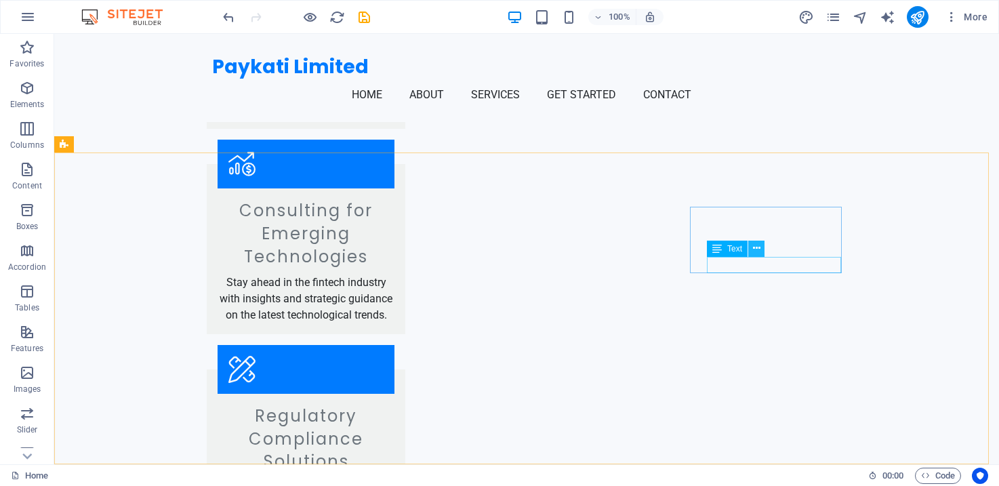
click at [759, 251] on button at bounding box center [756, 249] width 16 height 16
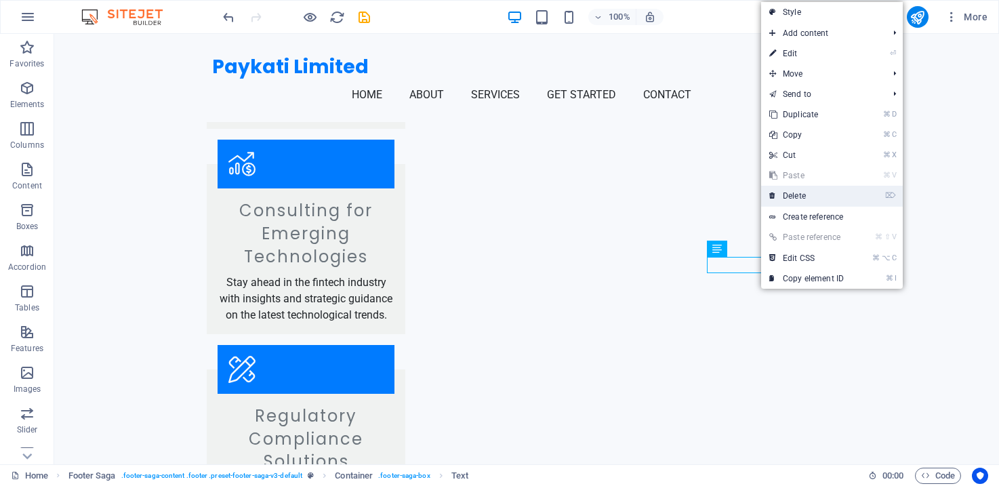
click at [831, 186] on link "⌦ Delete" at bounding box center [806, 196] width 91 height 20
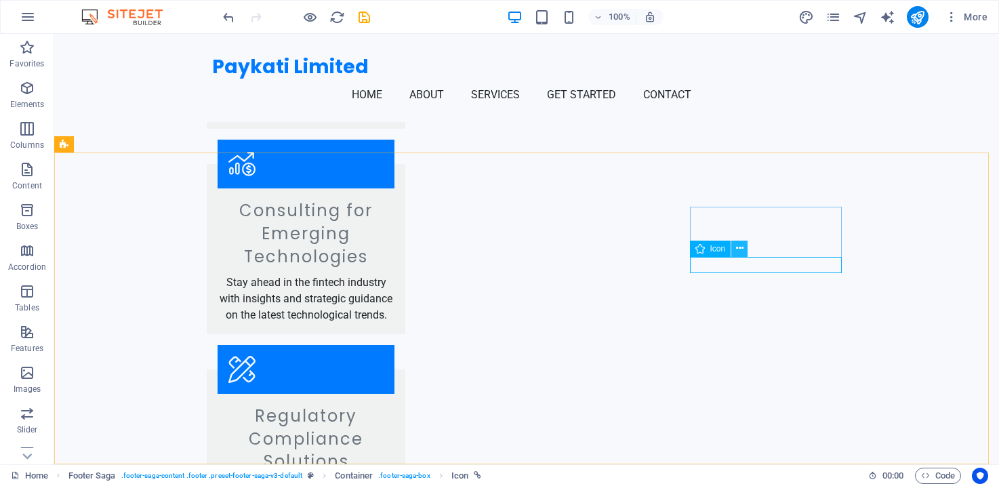
click at [738, 251] on icon at bounding box center [739, 248] width 7 height 14
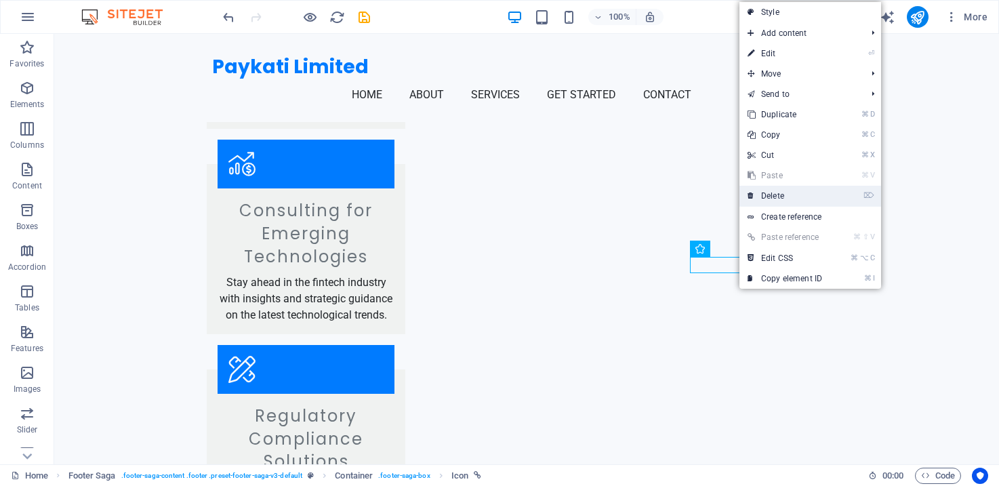
click at [801, 191] on link "⌦ Delete" at bounding box center [784, 196] width 91 height 20
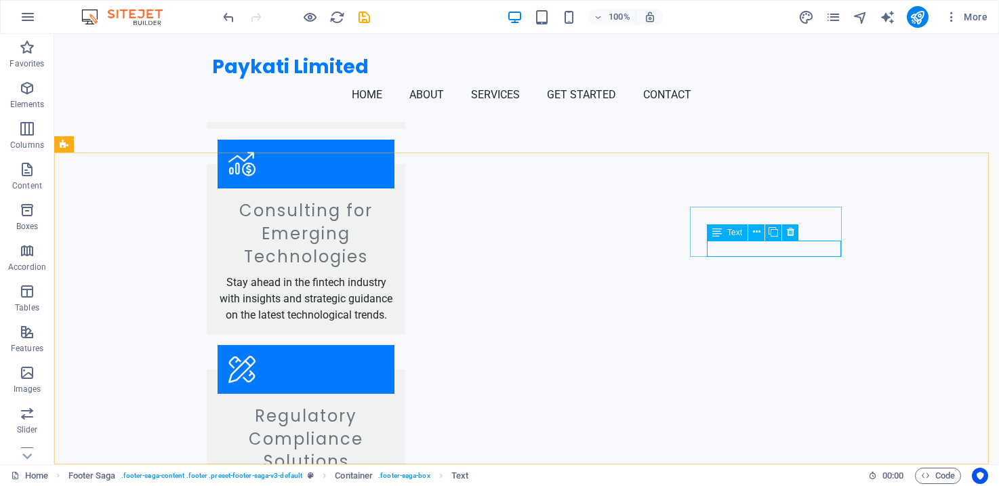
click at [734, 238] on div "Text" at bounding box center [727, 232] width 41 height 16
click at [735, 230] on span "Text" at bounding box center [734, 232] width 15 height 8
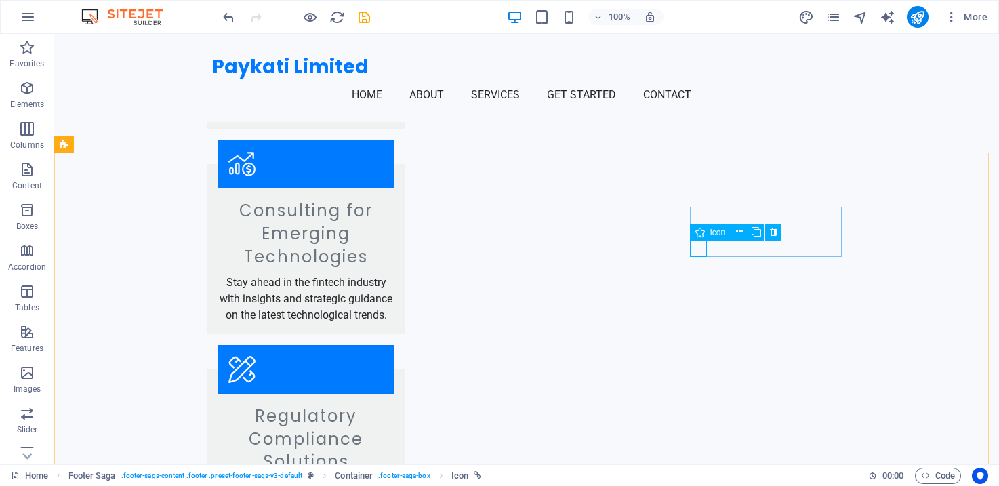
click at [701, 231] on icon at bounding box center [699, 232] width 9 height 16
click at [715, 234] on span "Icon" at bounding box center [718, 232] width 16 height 8
click at [745, 232] on button at bounding box center [739, 232] width 16 height 16
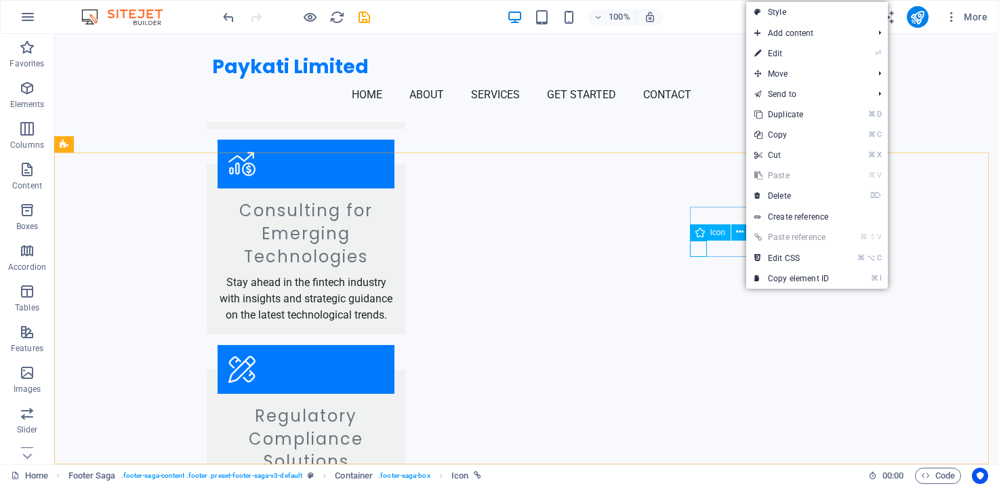
click at [712, 232] on span "Icon" at bounding box center [718, 232] width 16 height 8
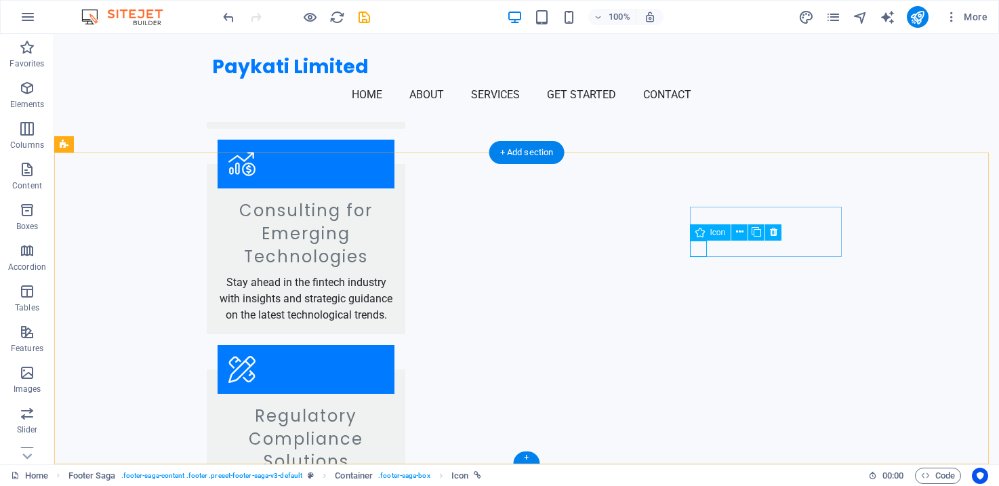
select select "xMidYMid"
select select "px"
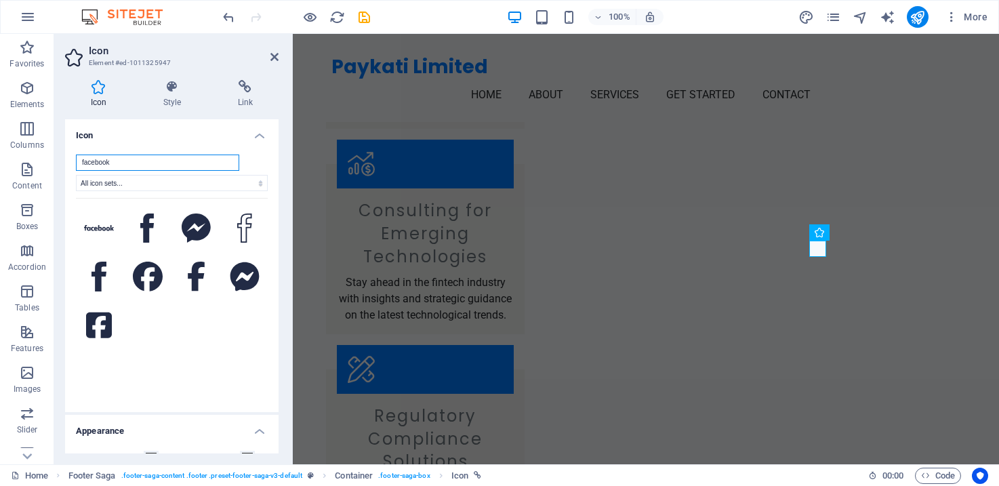
drag, startPoint x: 131, startPoint y: 163, endPoint x: -42, endPoint y: 121, distance: 177.8
click at [0, 121] on html "Paykati Limited Home Favorites Elements Columns Content Boxes Accordion Tables …" at bounding box center [499, 243] width 999 height 486
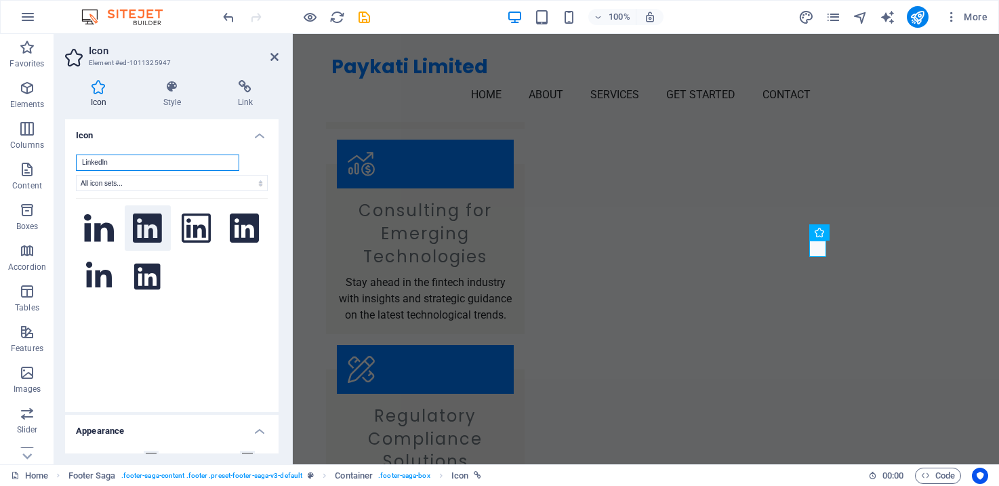
type input "LinkedIn"
click at [142, 224] on icon at bounding box center [147, 228] width 29 height 30
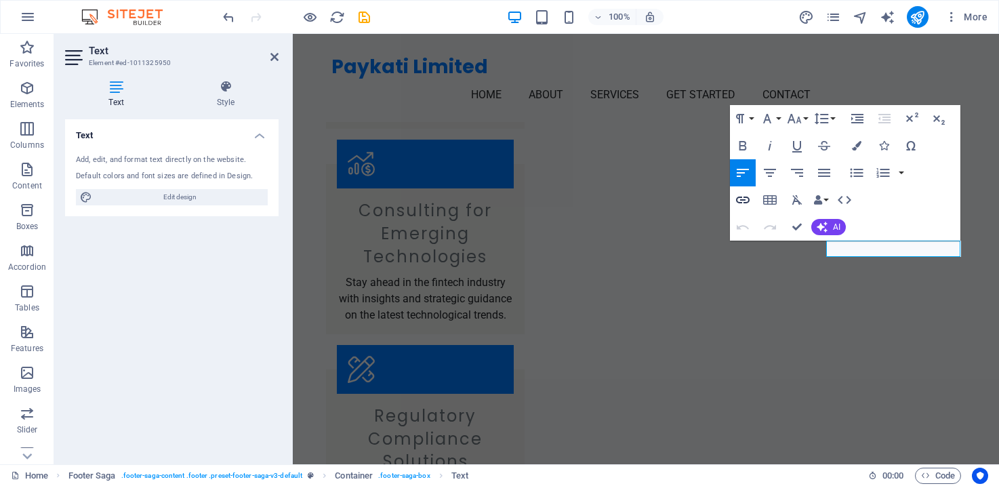
click at [751, 202] on button "Insert Link" at bounding box center [743, 199] width 26 height 27
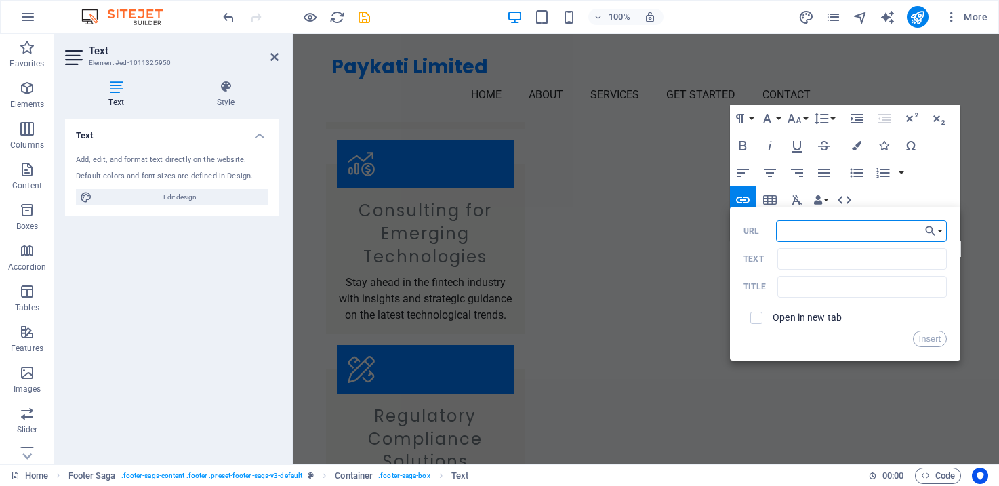
paste input "https://www.linkedin.com/in/cjoseph82/"
type input "https://www.linkedin.com/in/cjoseph82/"
click at [932, 340] on button "Insert" at bounding box center [930, 339] width 35 height 16
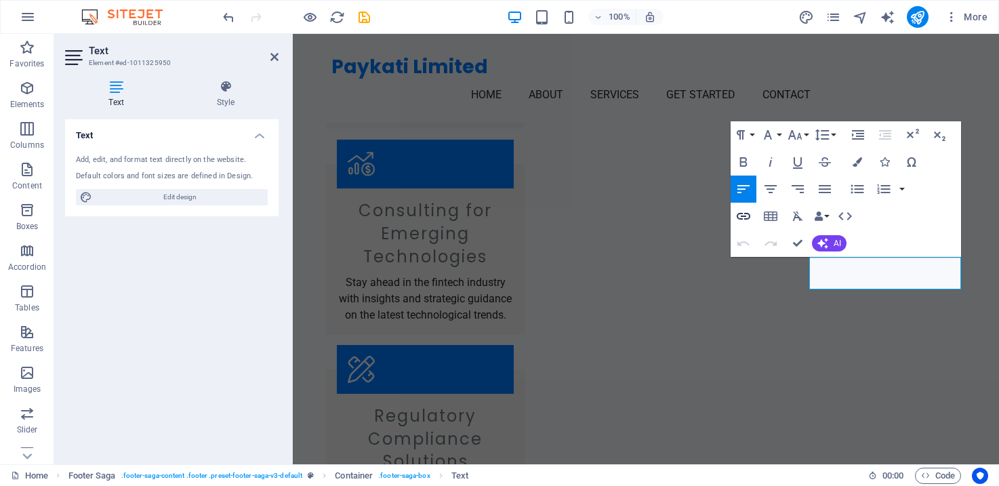
click at [743, 215] on icon "button" at bounding box center [743, 216] width 14 height 7
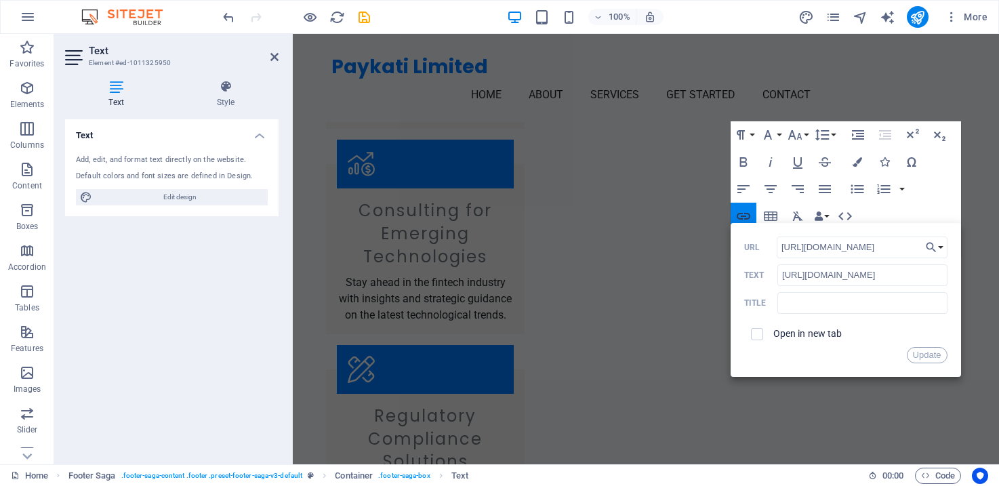
scroll to position [0, 14]
click at [845, 247] on input "https://www.linkedin.com/in/cjoseph82/" at bounding box center [861, 247] width 171 height 22
click at [879, 273] on input "https://www.linkedin.com/in/cjoseph82/" at bounding box center [861, 275] width 169 height 22
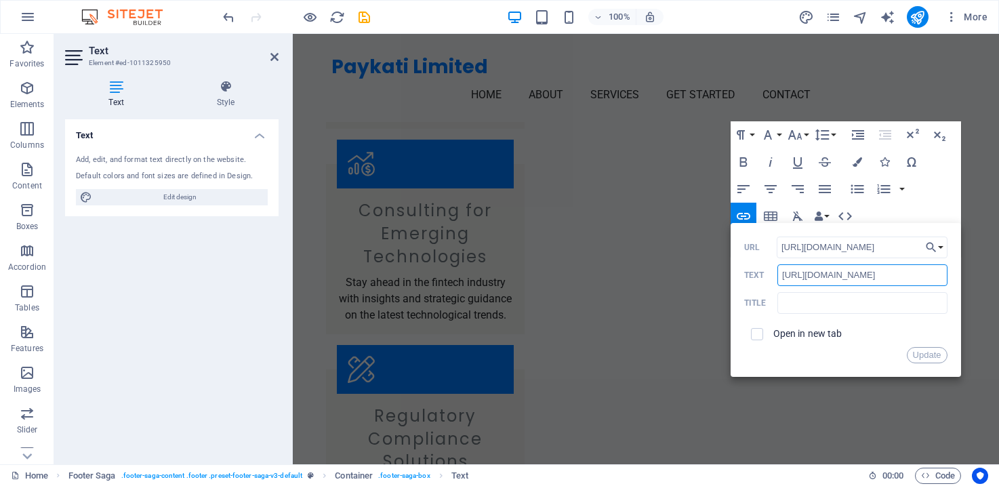
scroll to position [0, 0]
click at [879, 273] on input "https://www.linkedin.com/in/cjoseph82/" at bounding box center [861, 275] width 169 height 22
type input "LinkedIn"
click at [927, 355] on button "Update" at bounding box center [926, 355] width 41 height 16
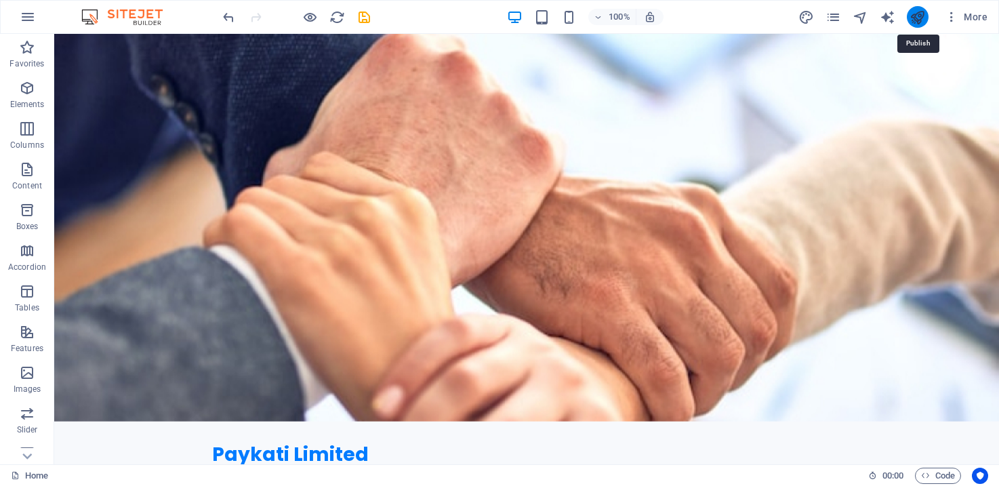
click at [915, 21] on icon "publish" at bounding box center [917, 17] width 16 height 16
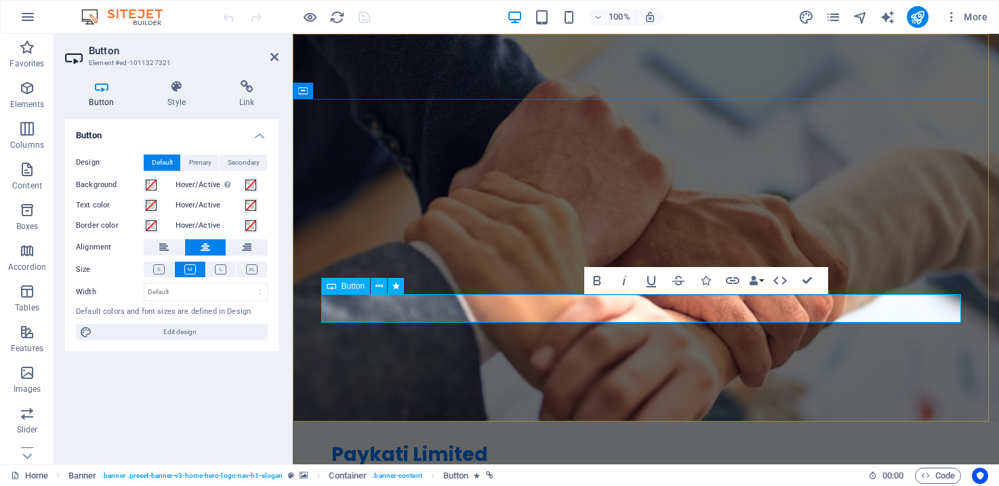
click at [244, 87] on icon at bounding box center [247, 87] width 64 height 14
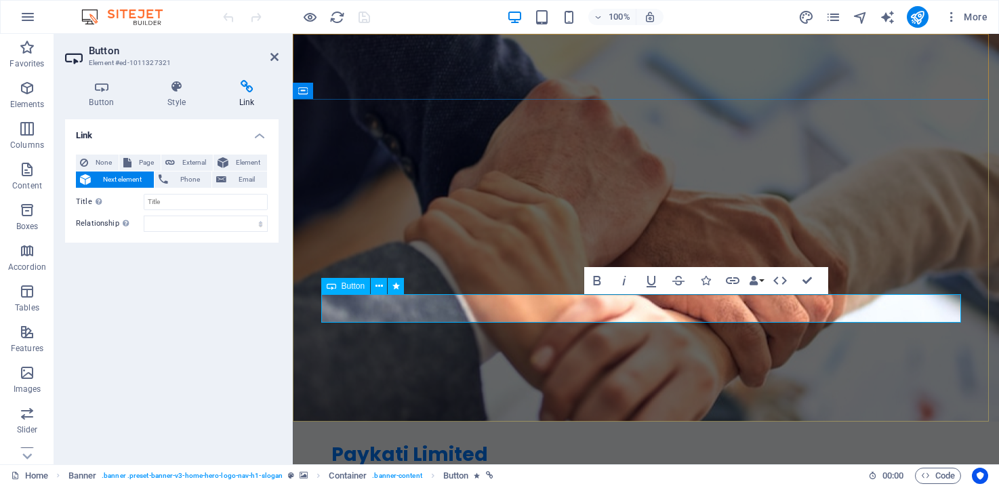
click at [108, 89] on icon at bounding box center [101, 87] width 73 height 14
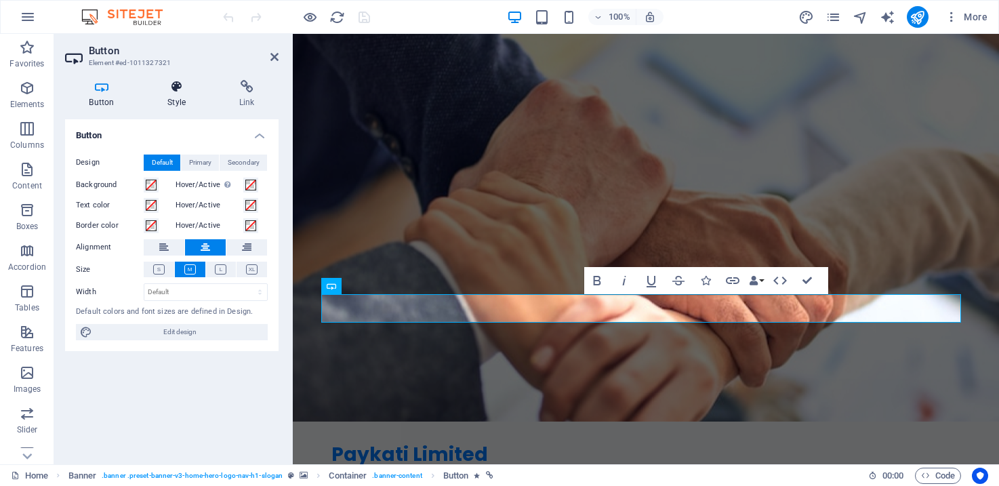
click at [177, 93] on icon at bounding box center [177, 87] width 66 height 14
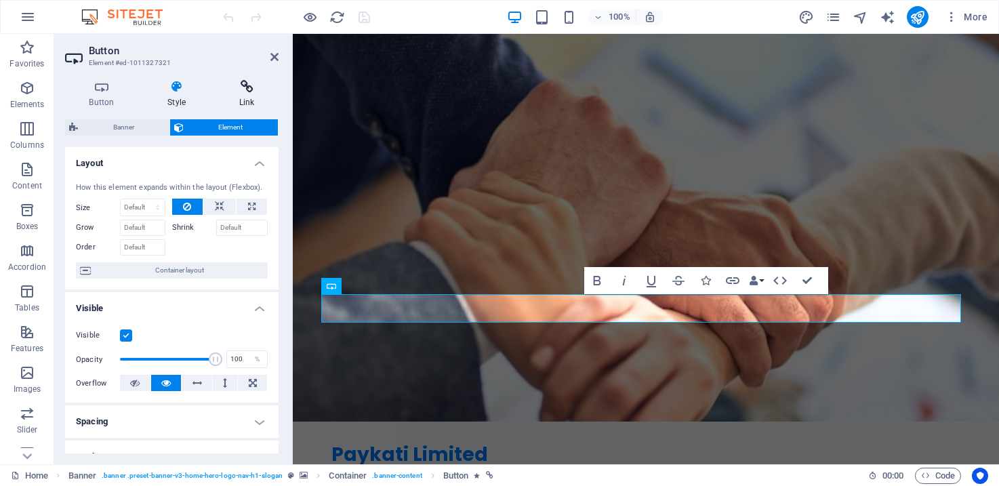
click at [240, 89] on icon at bounding box center [247, 87] width 64 height 14
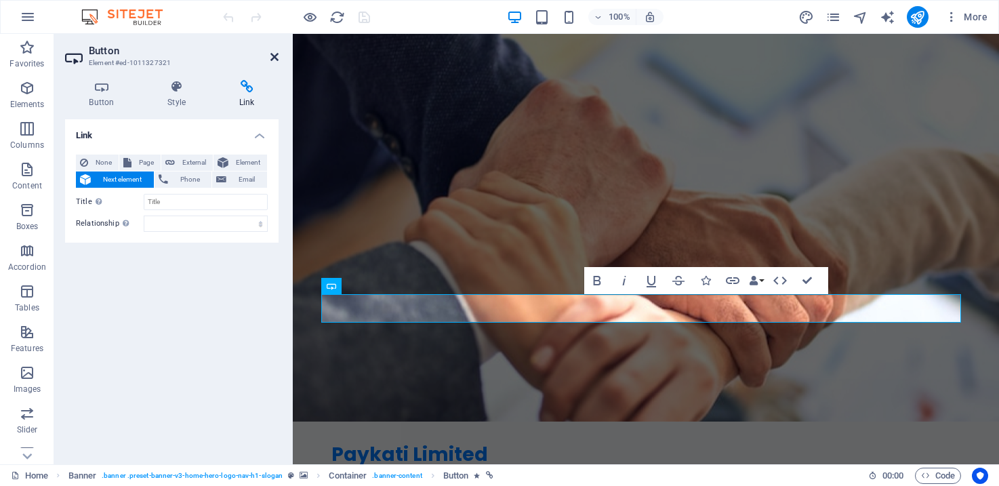
click at [272, 56] on icon at bounding box center [274, 56] width 8 height 11
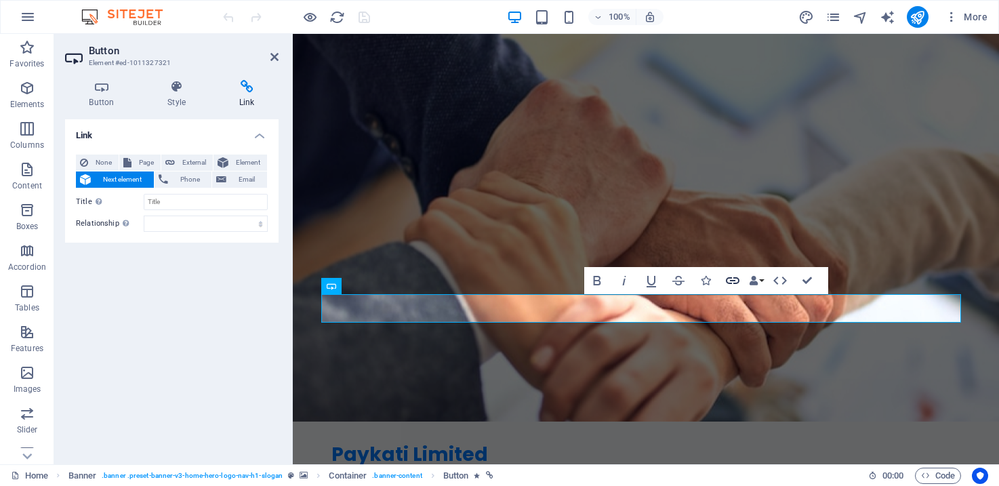
click at [734, 280] on icon "button" at bounding box center [733, 280] width 14 height 7
click at [765, 466] on nav "Home About Services Get Started Contact" at bounding box center [645, 482] width 629 height 33
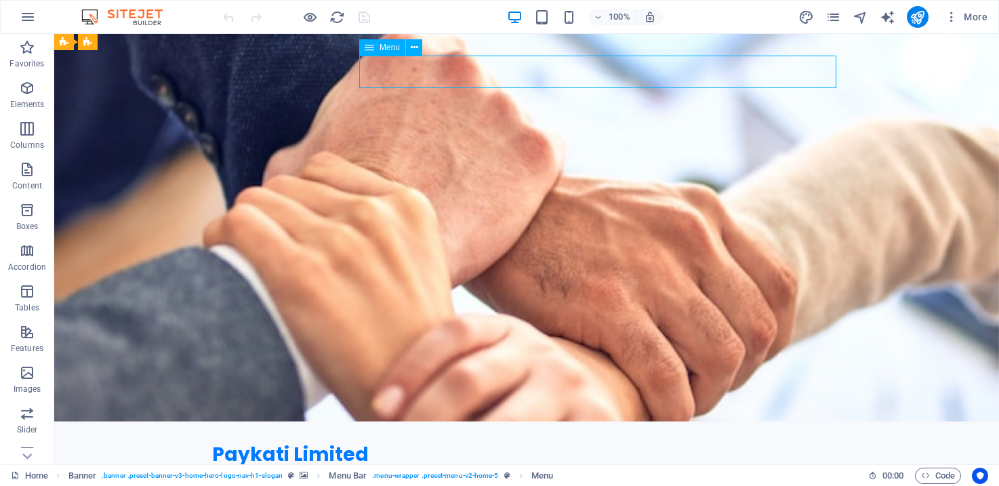
click at [665, 466] on nav "Home About Services Get Started Contact" at bounding box center [526, 482] width 629 height 33
click at [426, 466] on nav "Home About Services Get Started Contact" at bounding box center [526, 482] width 629 height 33
select select
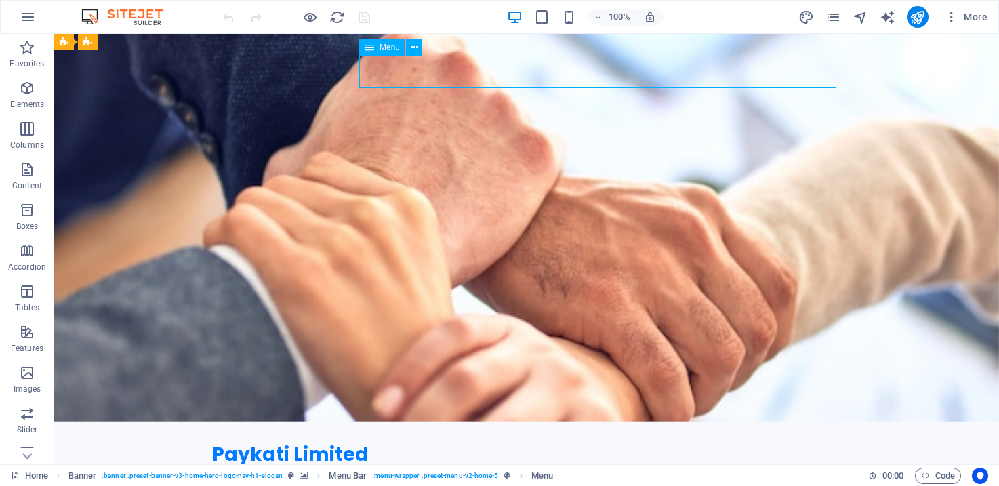
select select
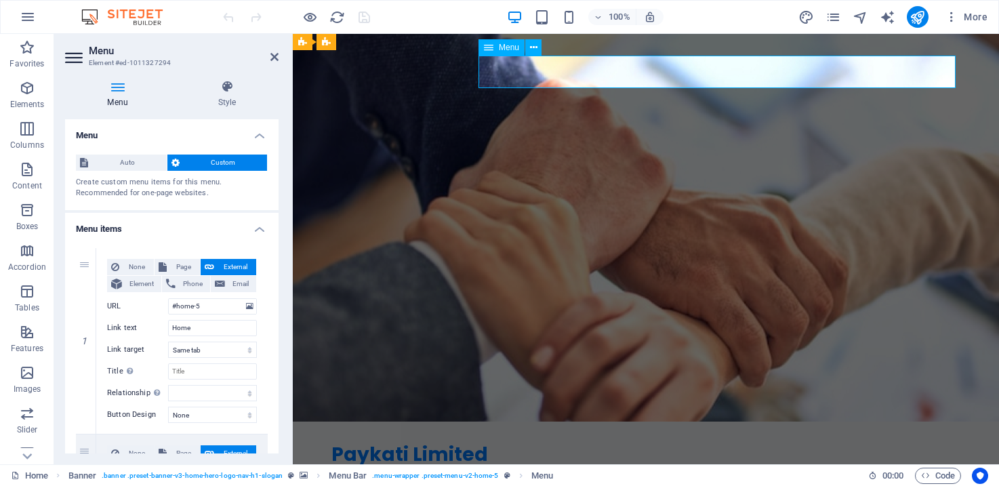
click at [769, 466] on nav "Home About Services Get Started Contact" at bounding box center [645, 482] width 629 height 33
click at [280, 54] on aside "Menu Element #ed-1011327294 Menu Style Menu Auto Custom Create custom menu item…" at bounding box center [173, 249] width 238 height 430
click at [275, 56] on icon at bounding box center [274, 56] width 8 height 11
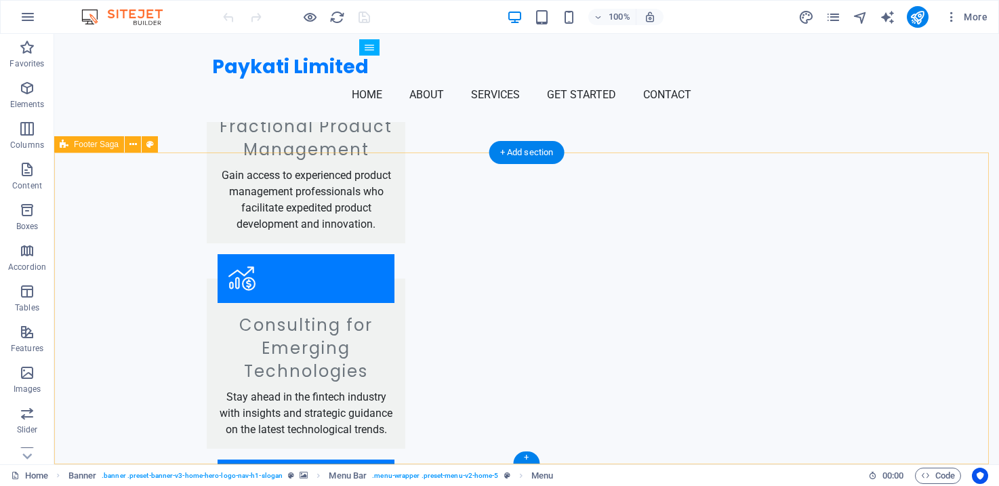
scroll to position [1020, 0]
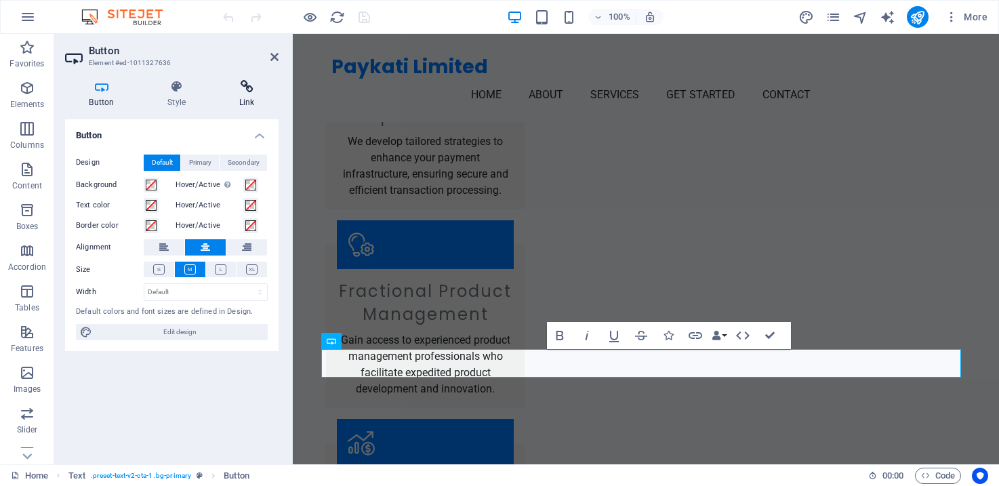
click at [262, 91] on icon at bounding box center [247, 87] width 64 height 14
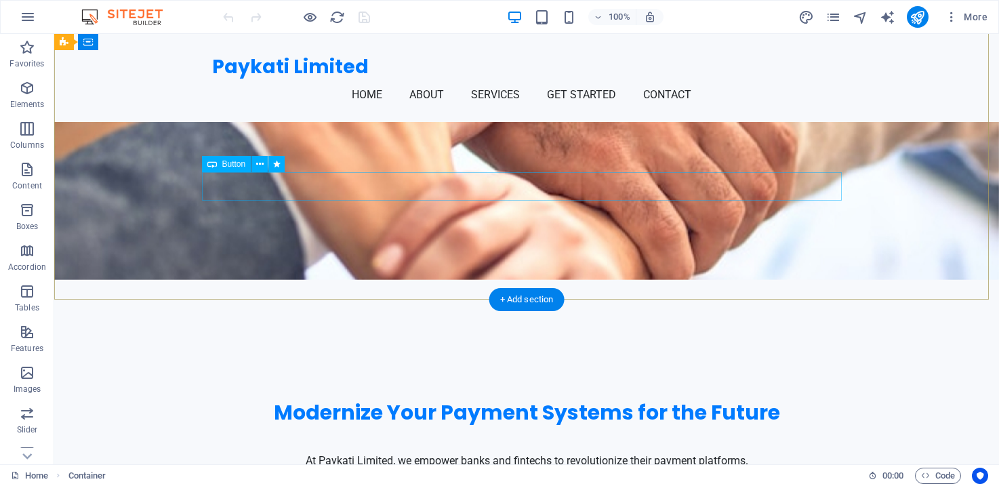
scroll to position [0, 0]
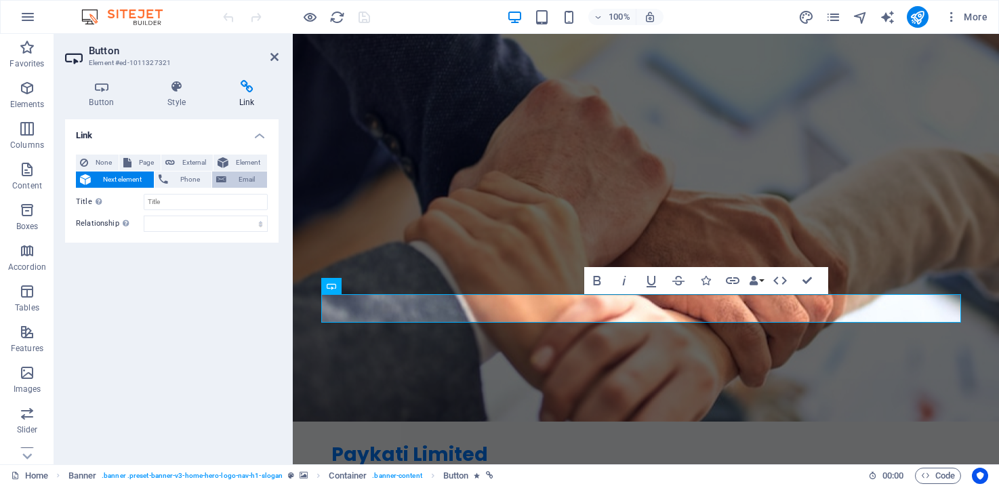
click at [234, 177] on span "Email" at bounding box center [246, 179] width 33 height 16
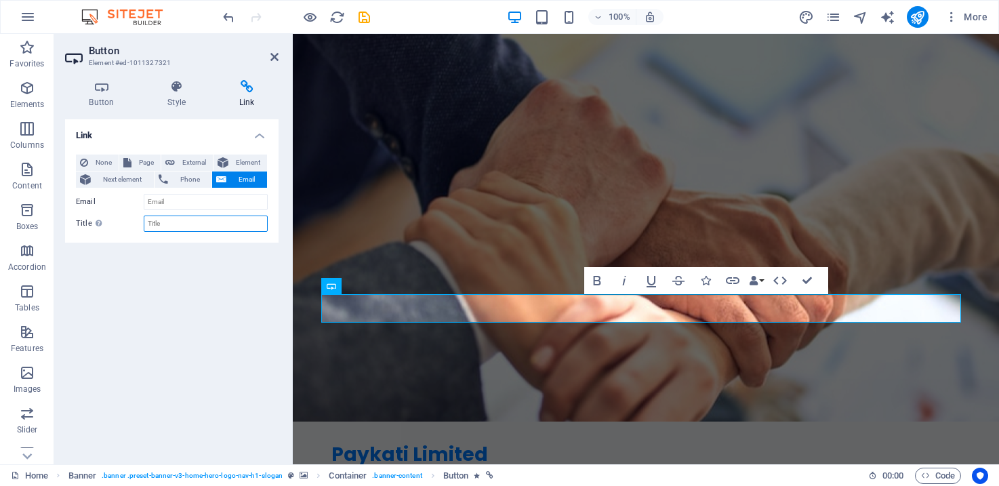
click at [196, 219] on input "Title Additional link description, should not be the same as the link text. The…" at bounding box center [206, 223] width 124 height 16
type input "G"
type input "GET STARTED"
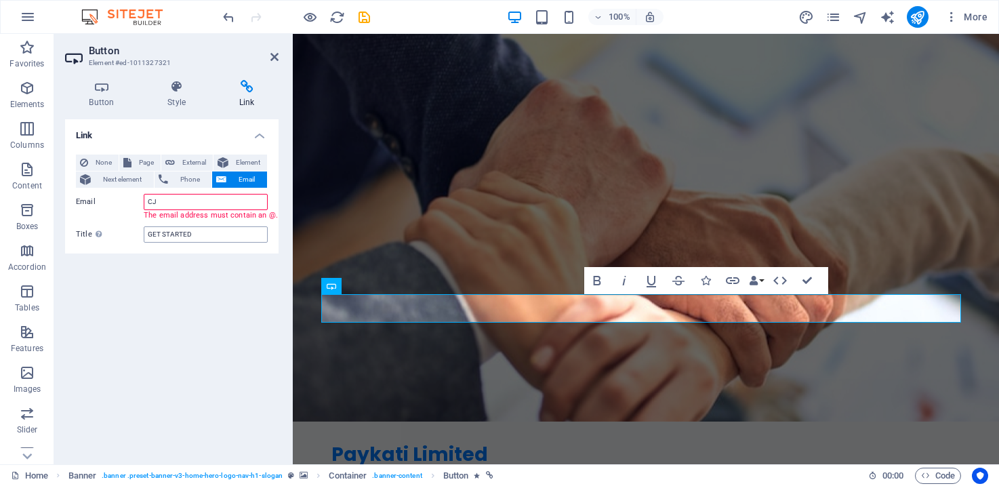
type input "C"
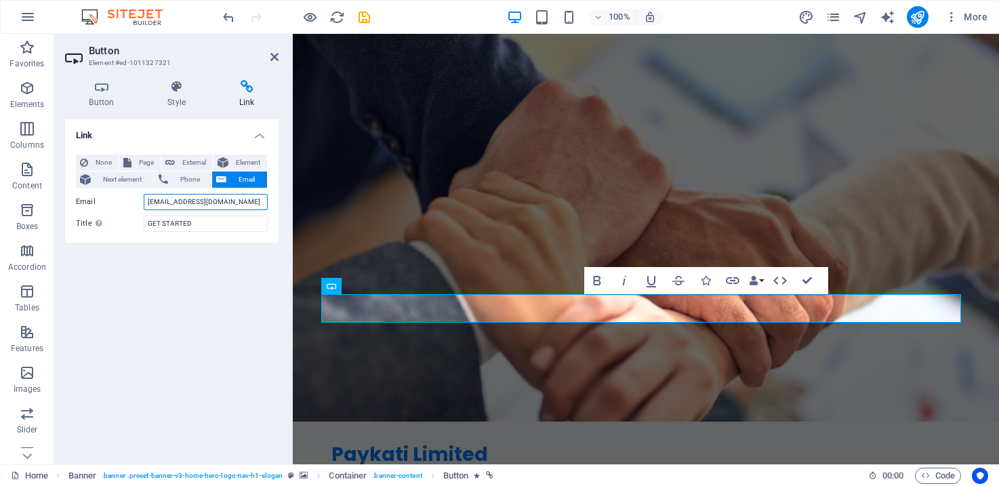
type input "[EMAIL_ADDRESS][DOMAIN_NAME]"
click at [192, 291] on div "Link None Page External Element Next element Phone Email Page Home Subpage Lega…" at bounding box center [171, 286] width 213 height 334
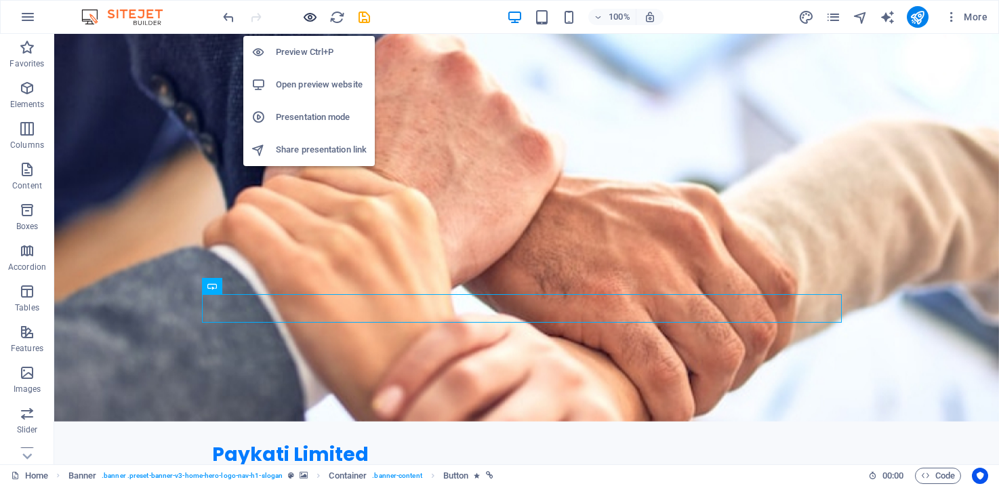
click at [310, 16] on icon "button" at bounding box center [310, 17] width 16 height 16
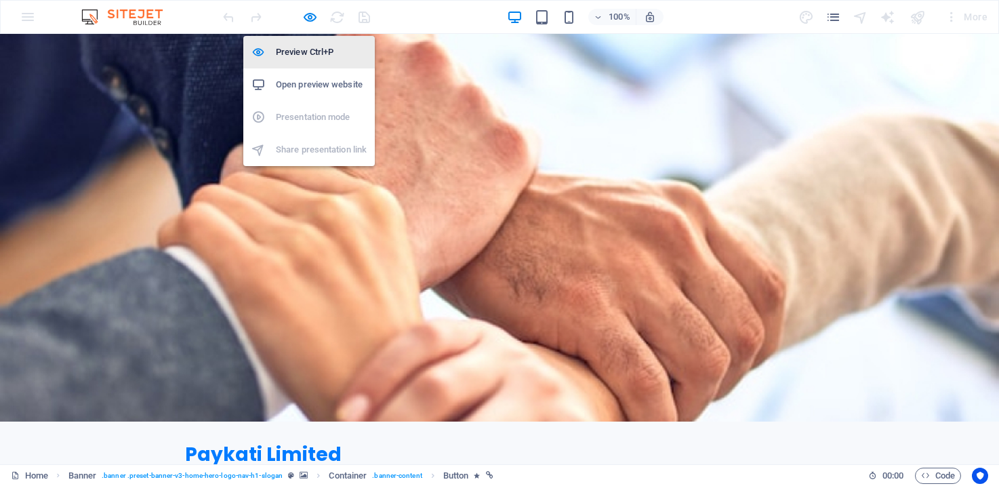
click at [308, 52] on h6 "Preview Ctrl+P" at bounding box center [321, 52] width 91 height 16
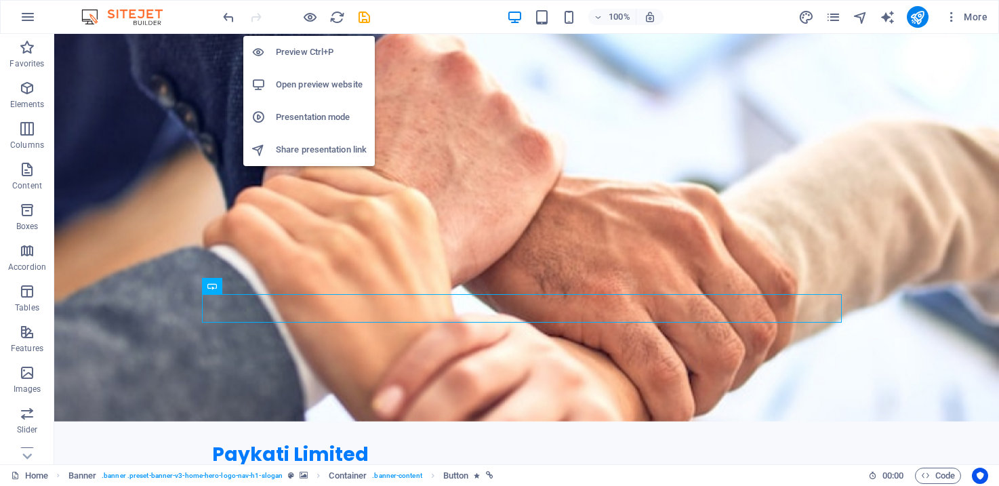
click at [311, 83] on h6 "Open preview website" at bounding box center [321, 85] width 91 height 16
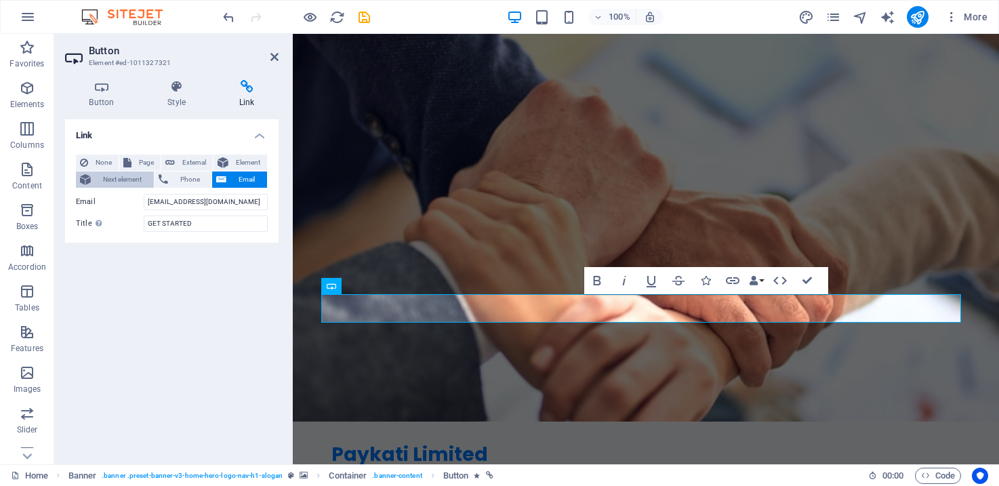
click at [109, 182] on span "Next element" at bounding box center [122, 179] width 55 height 16
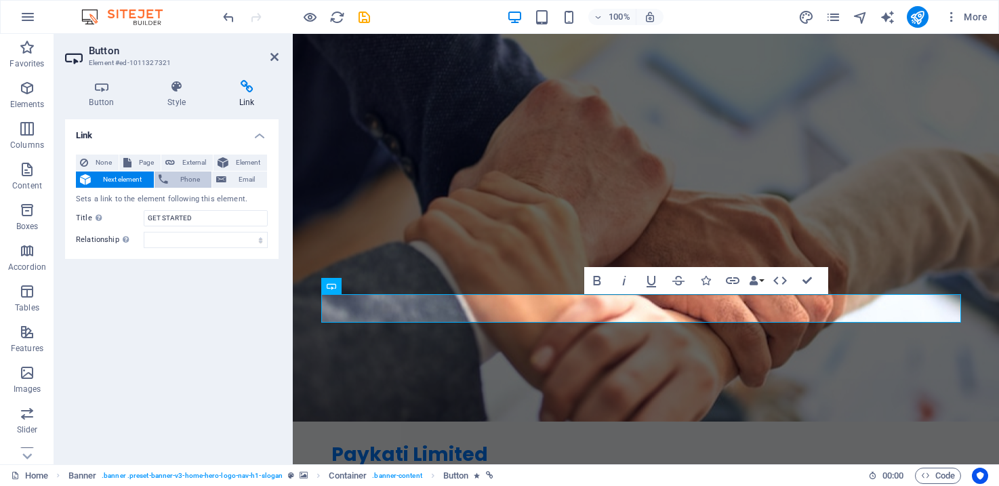
click at [185, 182] on span "Phone" at bounding box center [190, 179] width 36 height 16
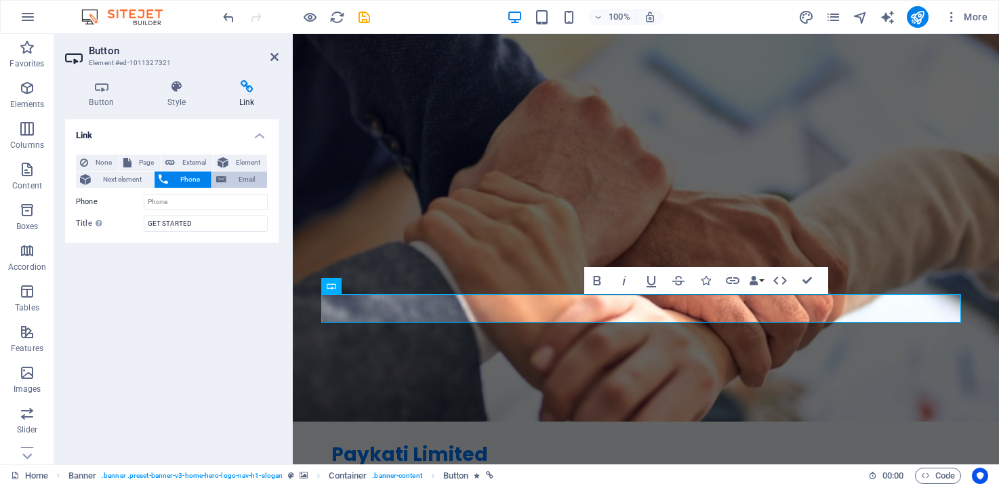
click at [231, 179] on span "Email" at bounding box center [246, 179] width 33 height 16
click at [245, 161] on span "Element" at bounding box center [247, 162] width 30 height 16
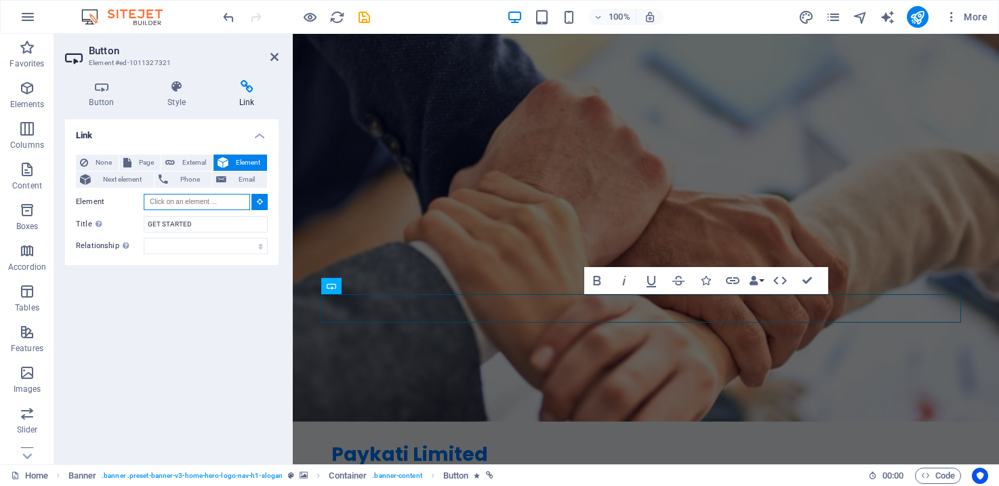
click at [201, 198] on input "Element" at bounding box center [197, 202] width 106 height 16
click at [217, 203] on input "Element" at bounding box center [197, 202] width 106 height 16
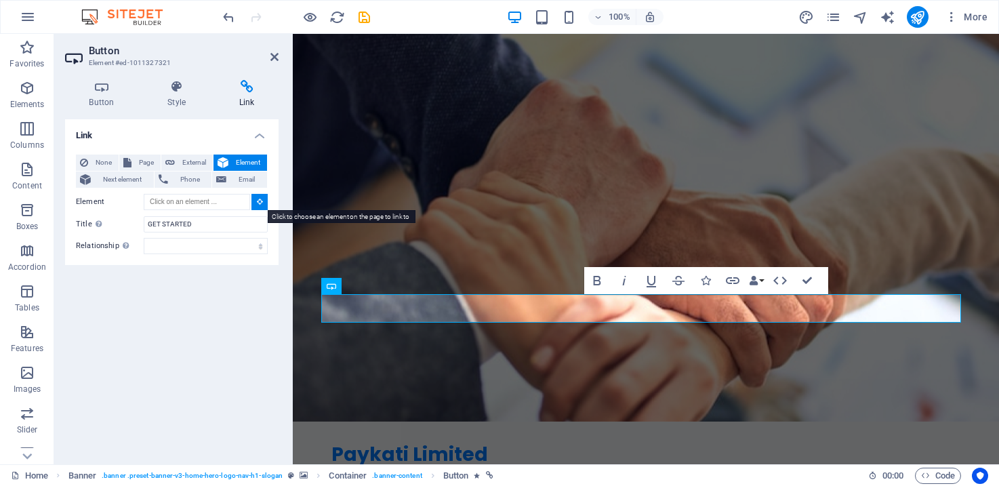
click at [259, 201] on icon at bounding box center [260, 201] width 6 height 7
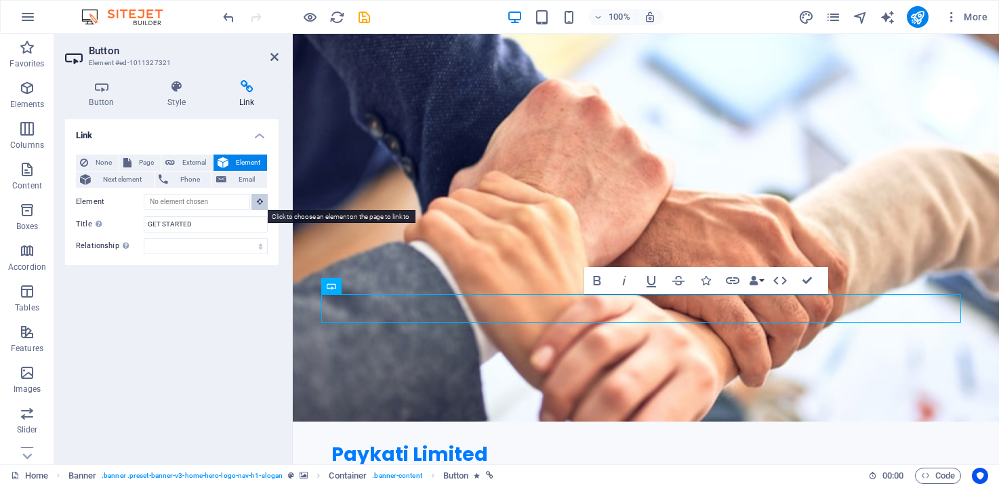
click at [260, 204] on icon at bounding box center [260, 201] width 6 height 7
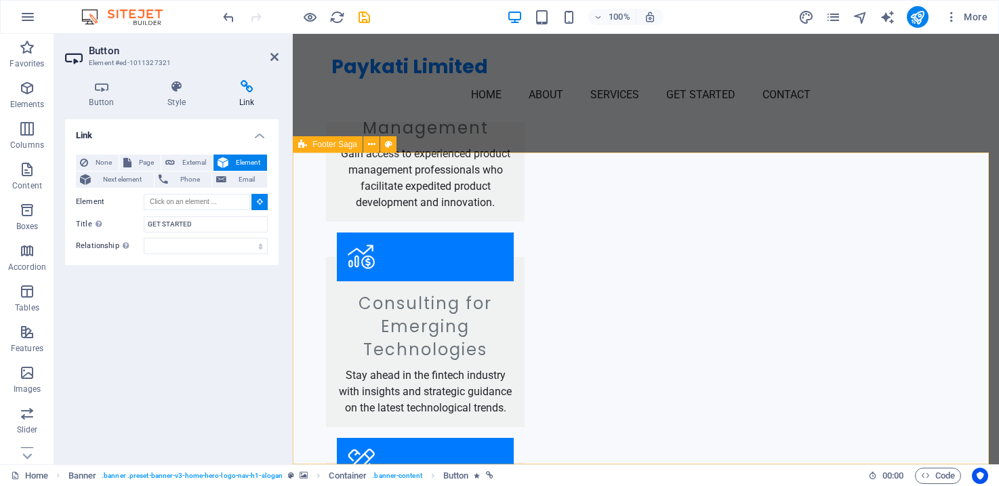
scroll to position [1043, 0]
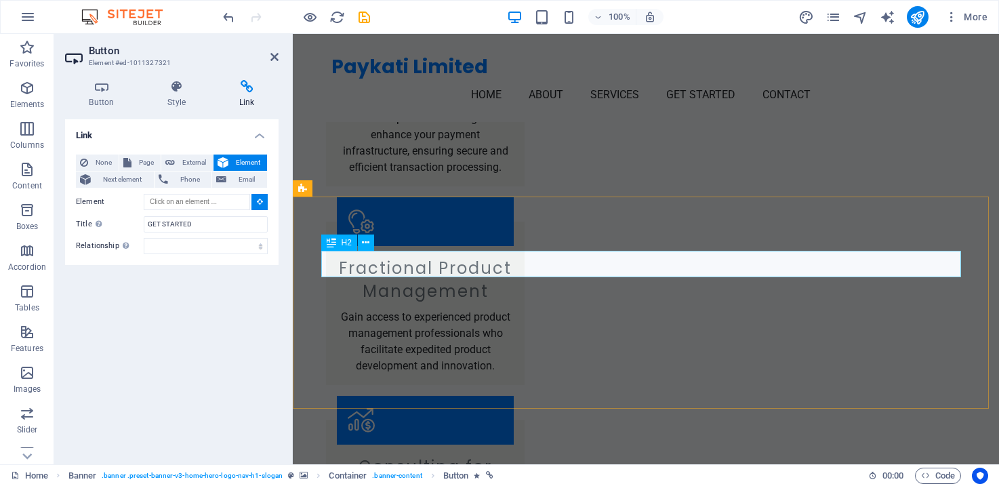
type input "#ed-1011327624"
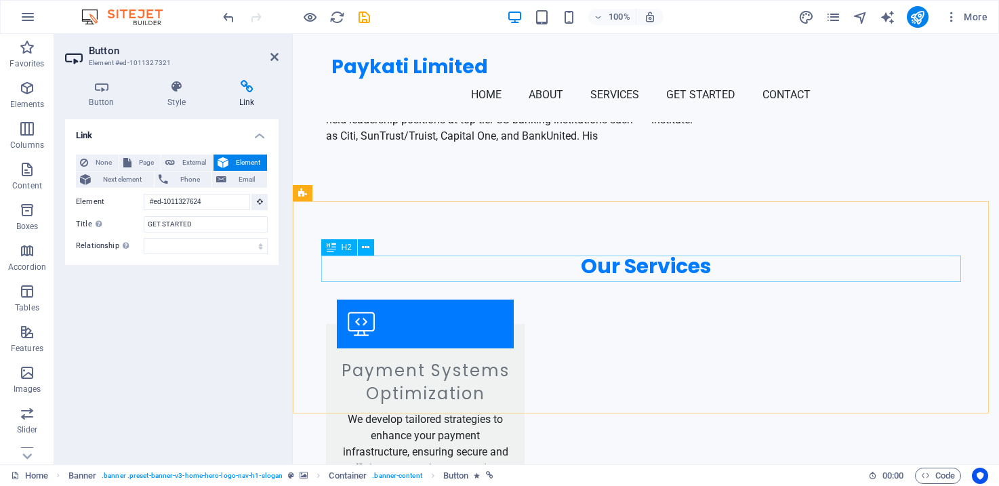
scroll to position [60, 0]
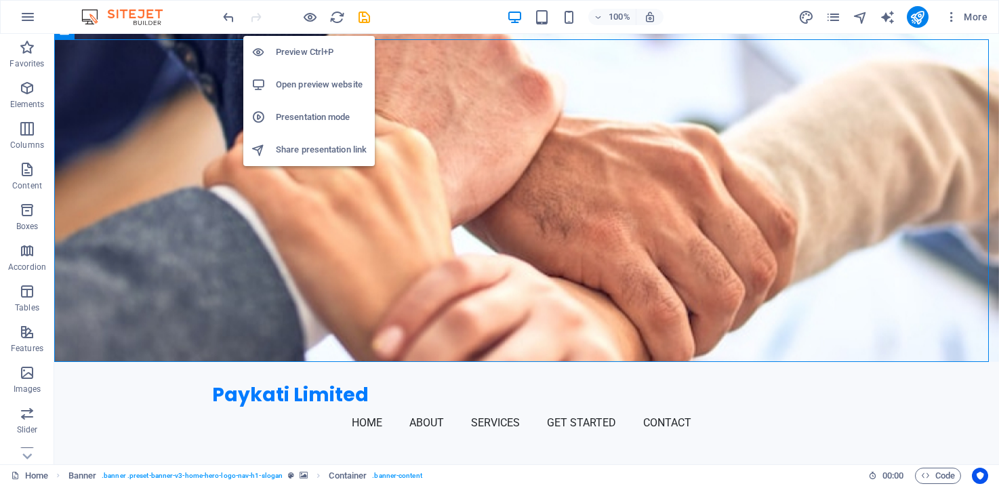
click at [316, 79] on h6 "Open preview website" at bounding box center [321, 85] width 91 height 16
